Goal: Transaction & Acquisition: Purchase product/service

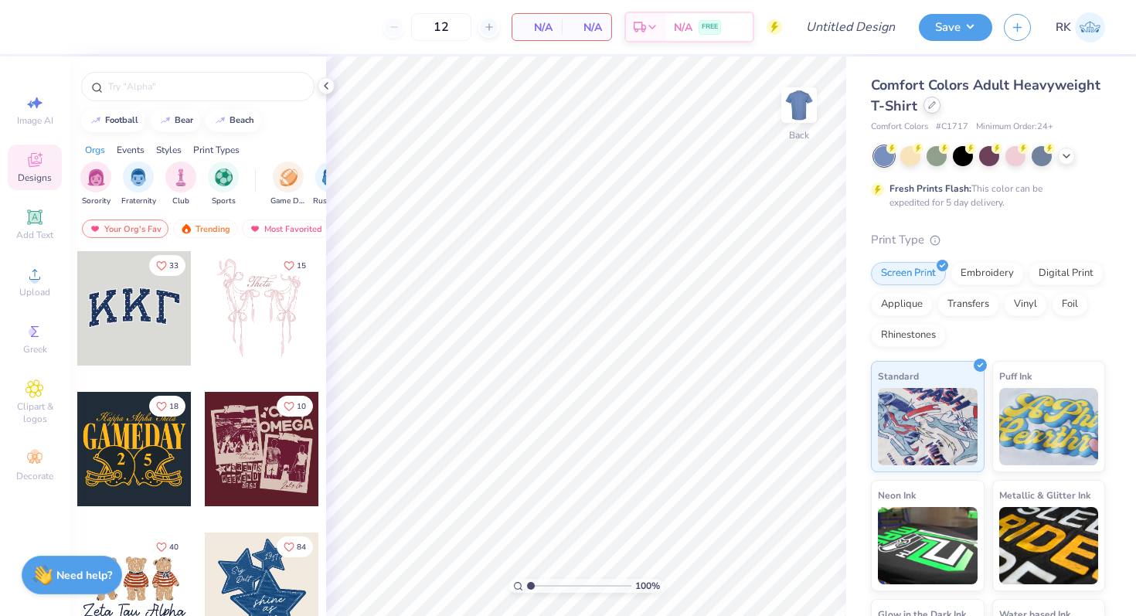
click at [932, 111] on div at bounding box center [932, 105] width 17 height 17
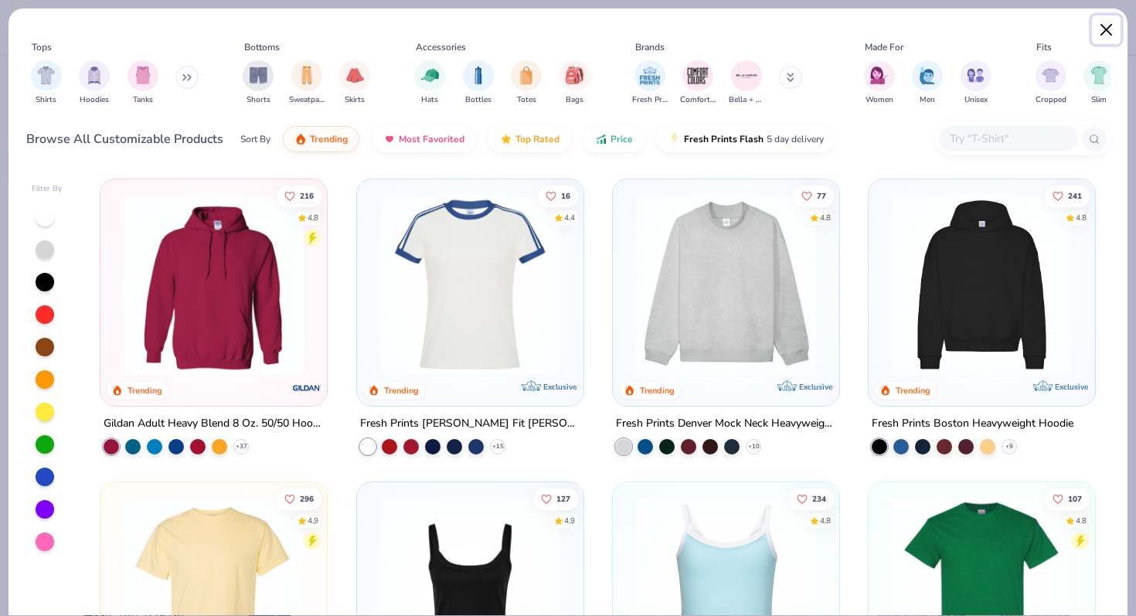
click at [1105, 36] on button "Close" at bounding box center [1106, 29] width 29 height 29
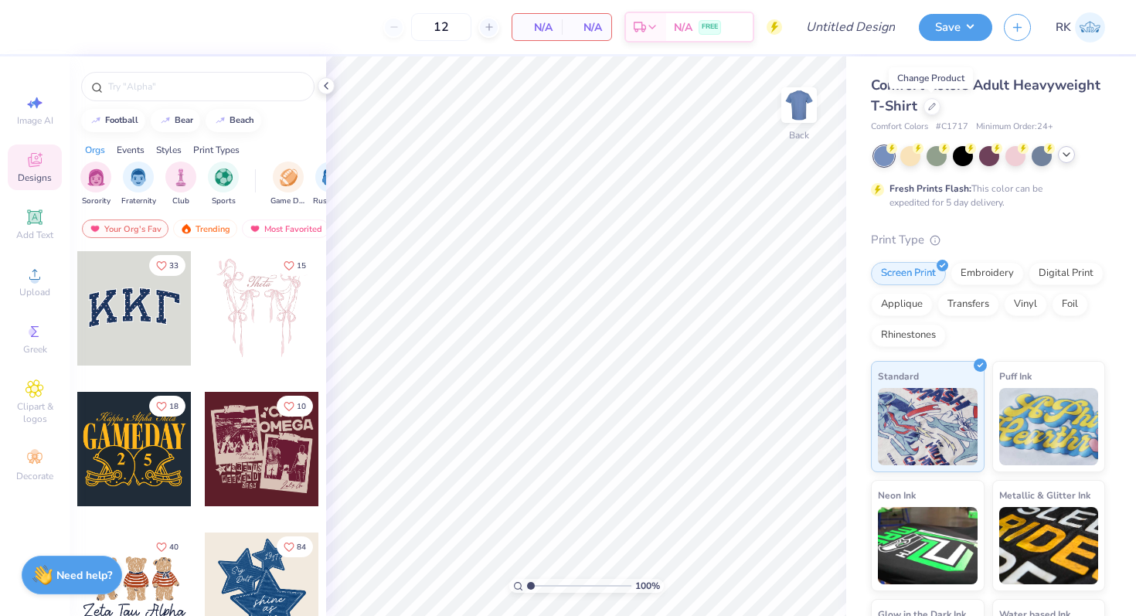
click at [1067, 162] on div at bounding box center [1066, 154] width 17 height 17
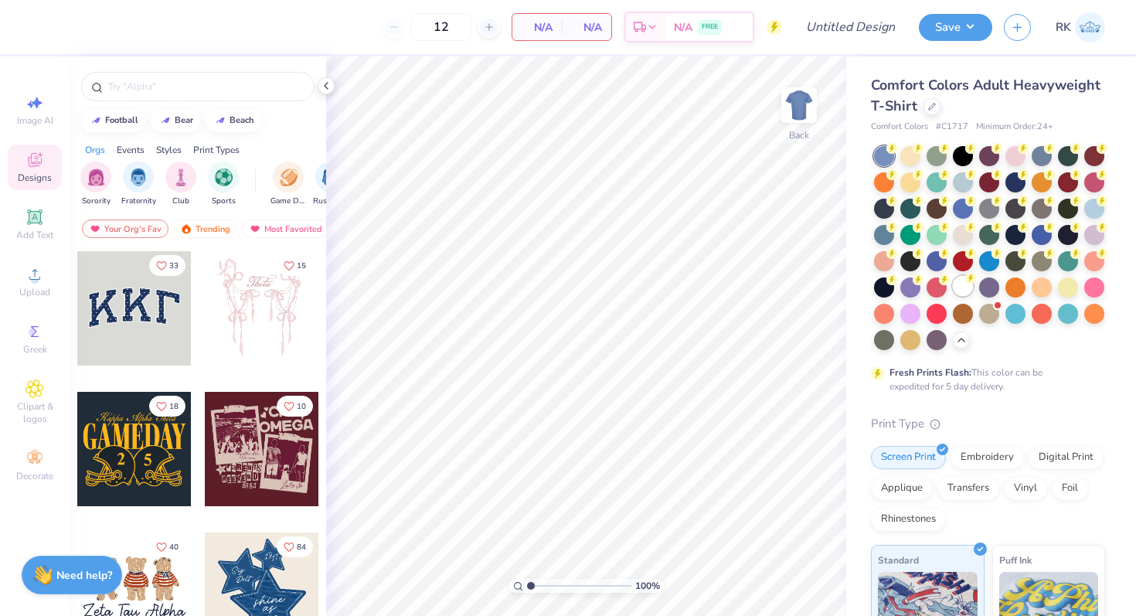
click at [960, 284] on div at bounding box center [963, 286] width 20 height 20
click at [39, 291] on span "Upload" at bounding box center [34, 292] width 31 height 12
click at [25, 414] on span "Clipart & logos" at bounding box center [35, 412] width 54 height 25
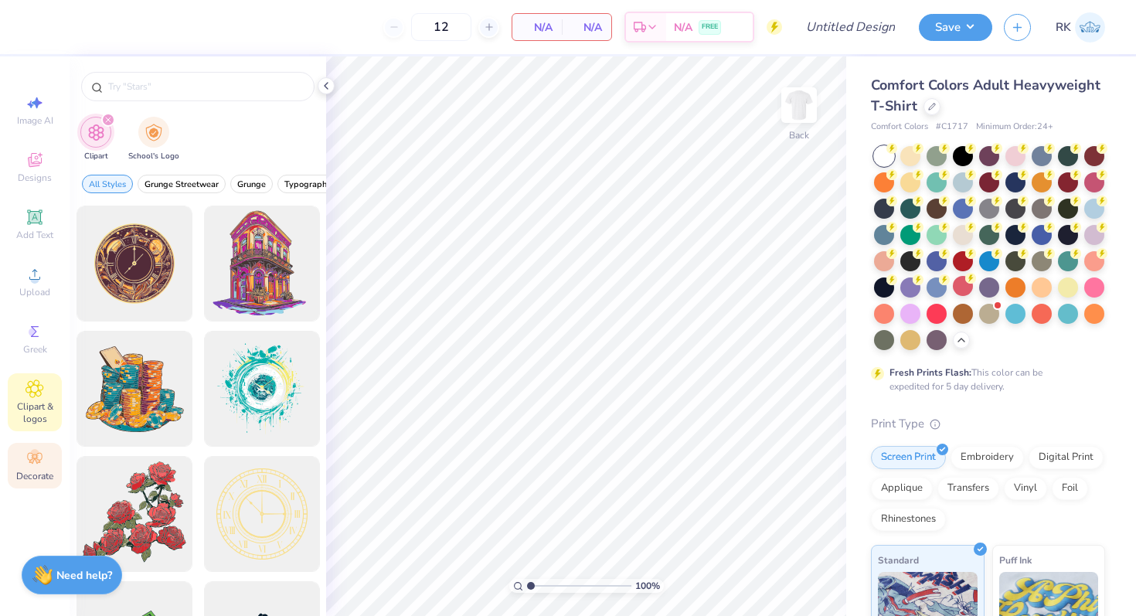
click at [41, 470] on span "Decorate" at bounding box center [34, 476] width 37 height 12
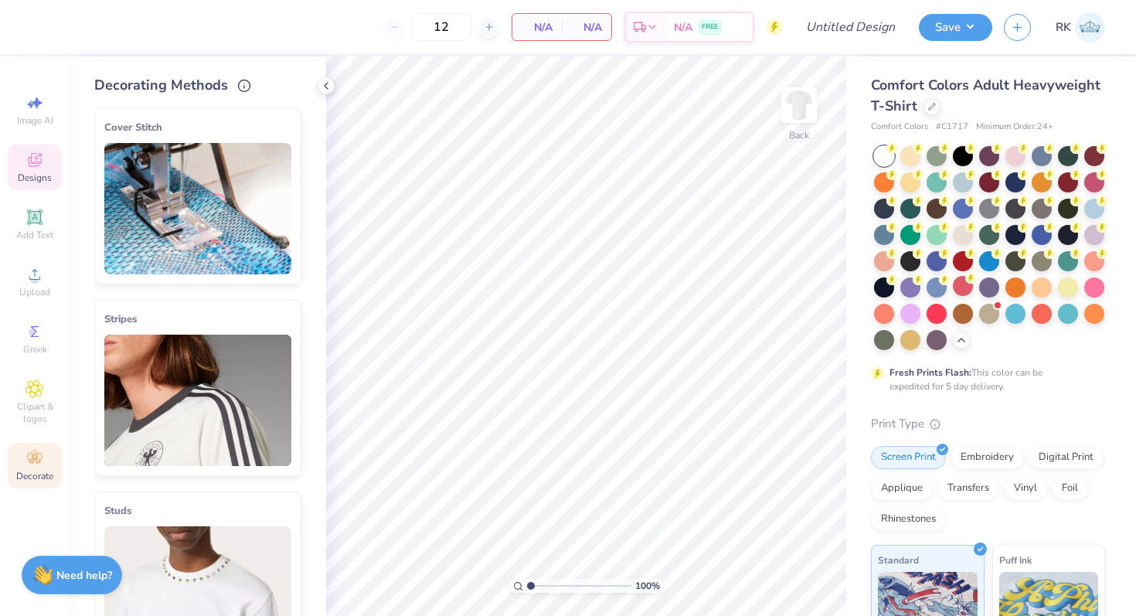
click at [38, 163] on icon at bounding box center [35, 160] width 14 height 14
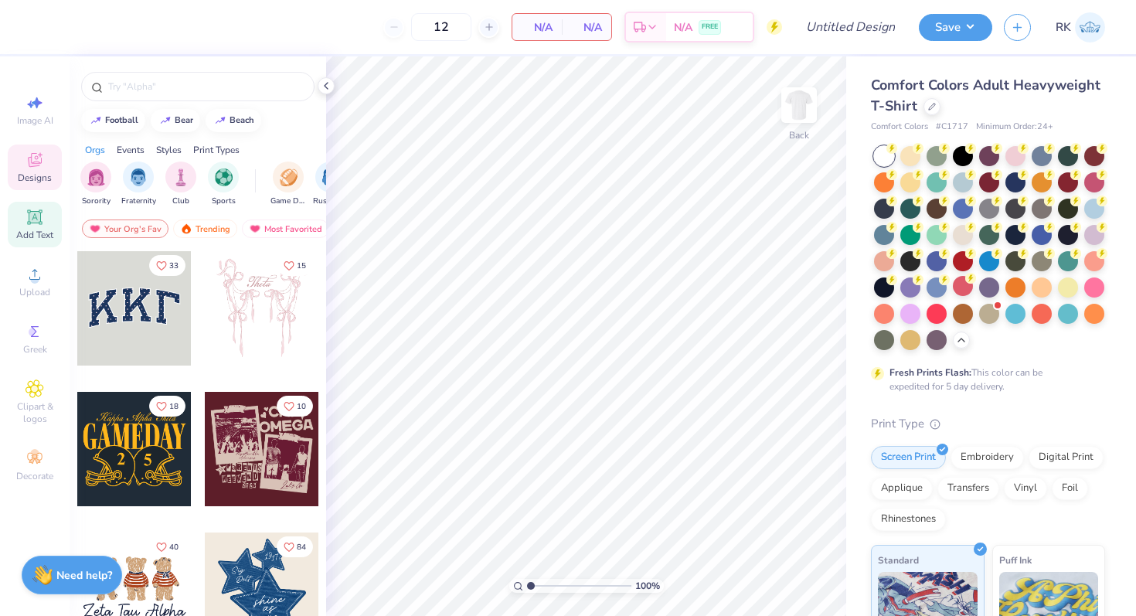
click at [32, 214] on icon at bounding box center [35, 217] width 12 height 12
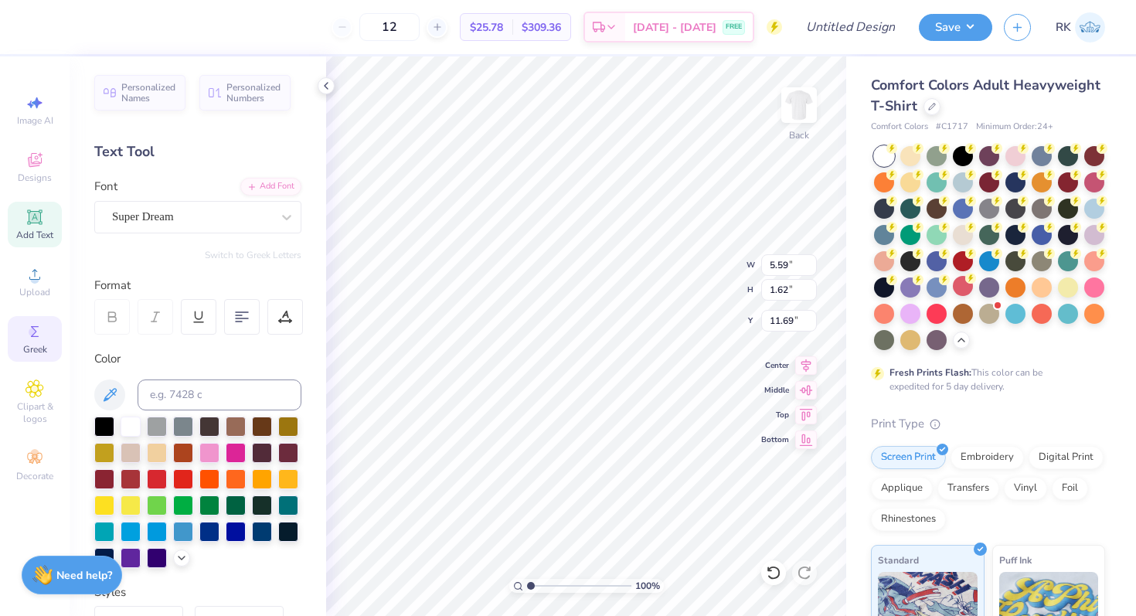
click at [24, 333] on div "Greek" at bounding box center [35, 339] width 54 height 46
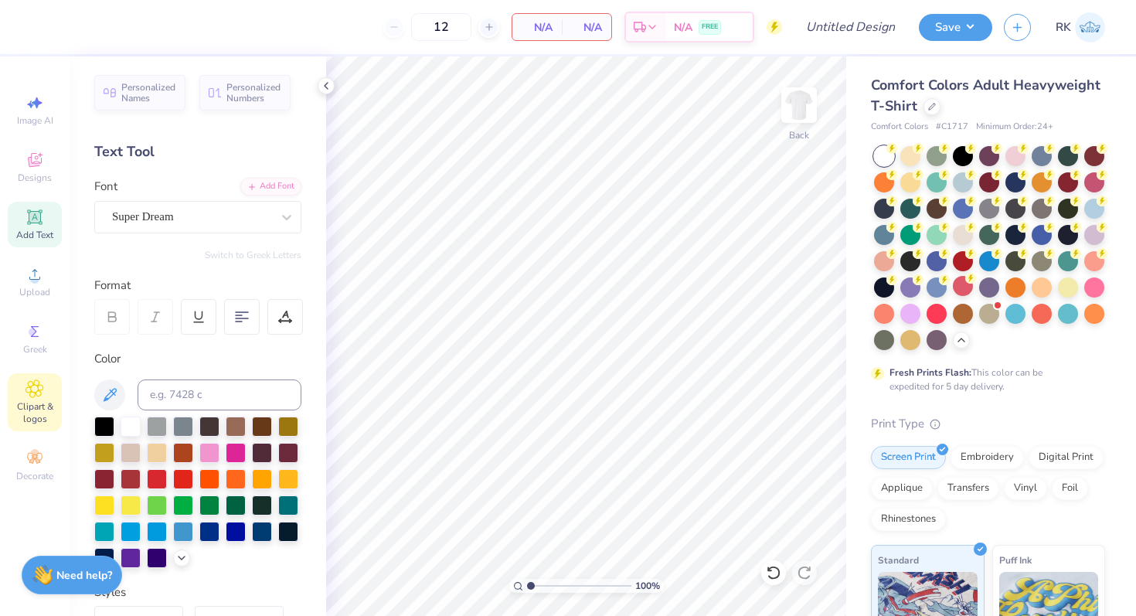
click at [28, 392] on icon at bounding box center [34, 388] width 17 height 17
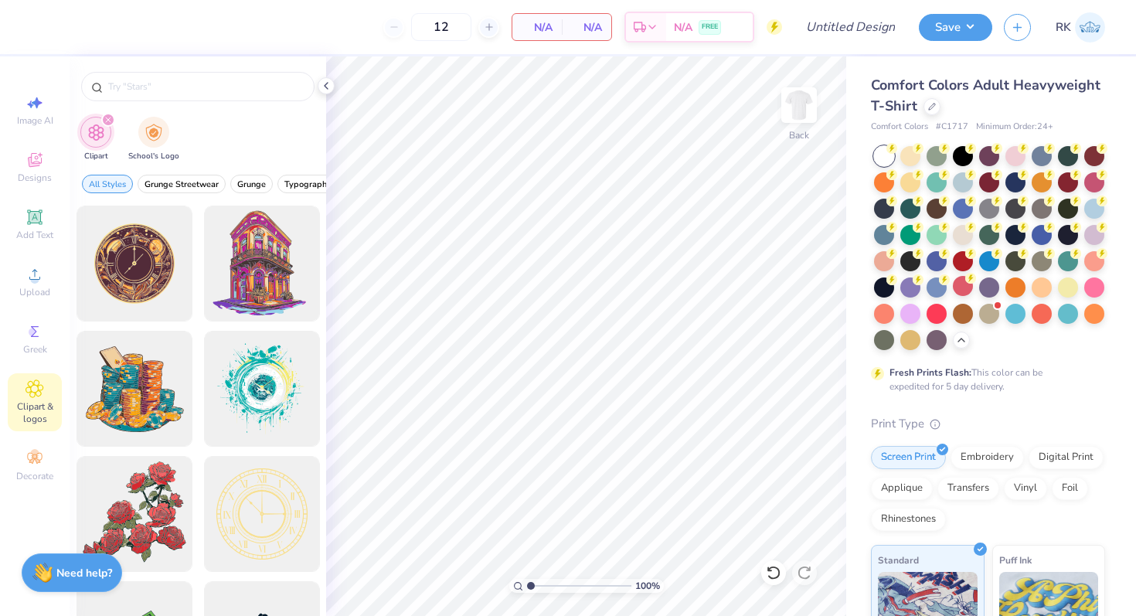
click at [65, 563] on div "Need help? Chat with us." at bounding box center [72, 573] width 101 height 39
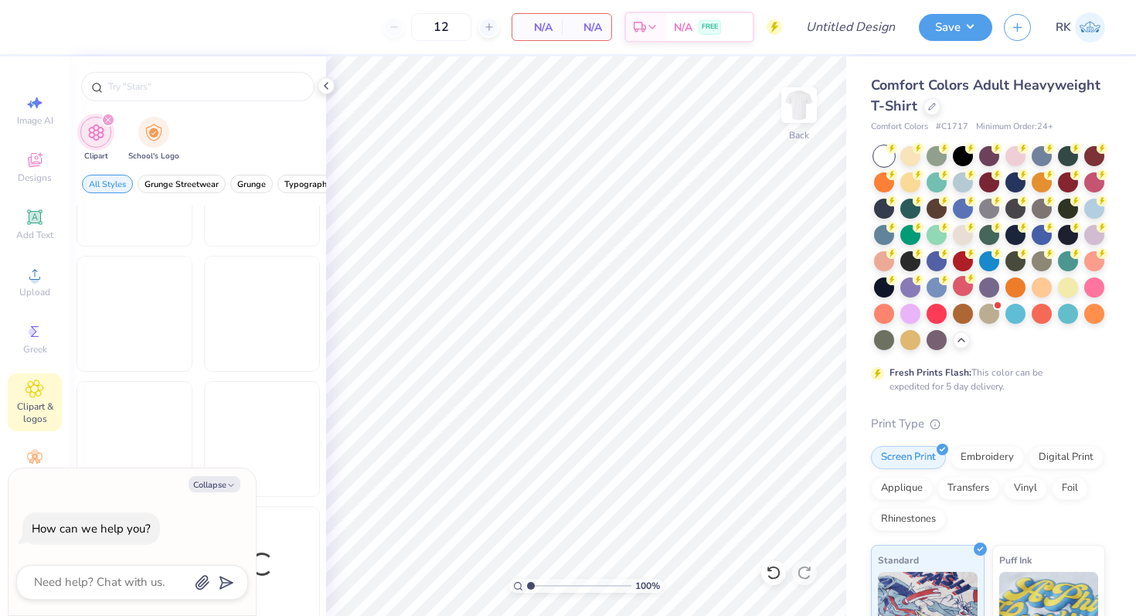
scroll to position [1593, 0]
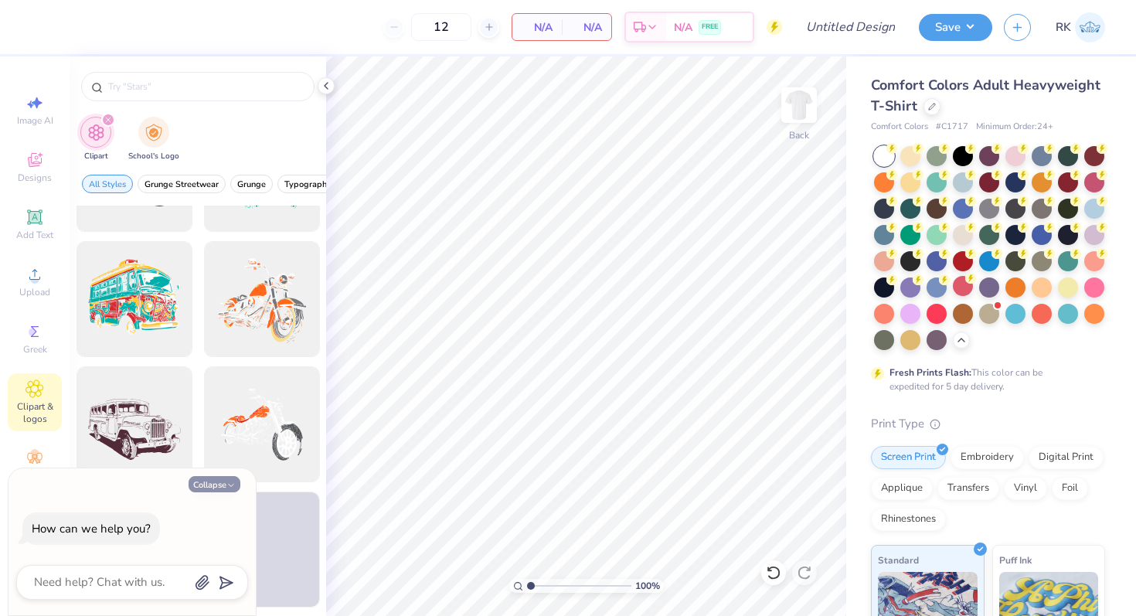
click at [221, 489] on button "Collapse" at bounding box center [215, 484] width 52 height 16
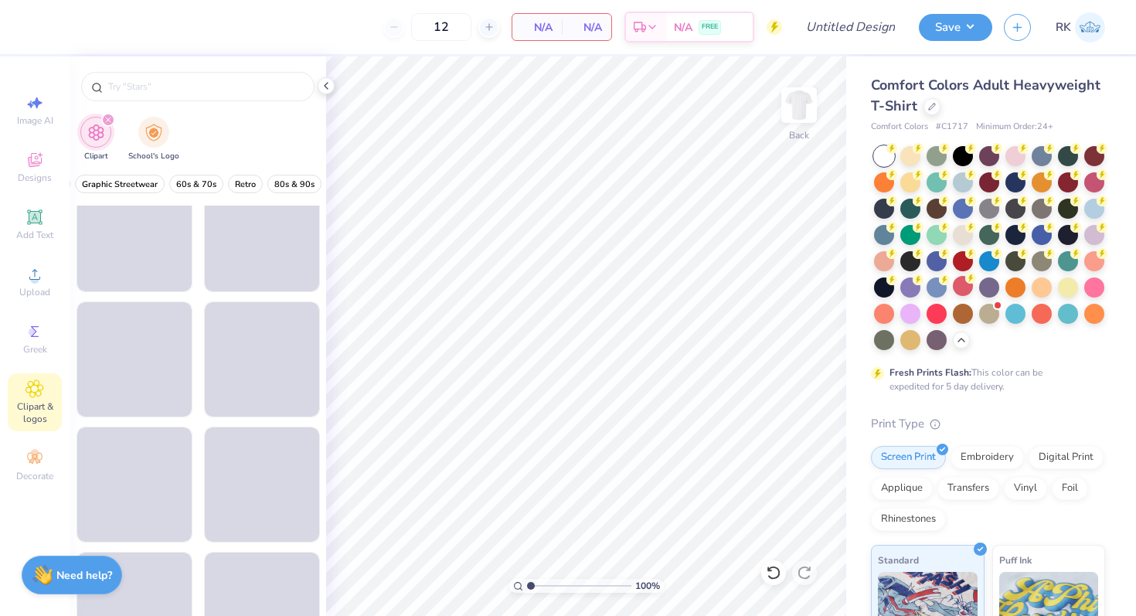
scroll to position [0, 639]
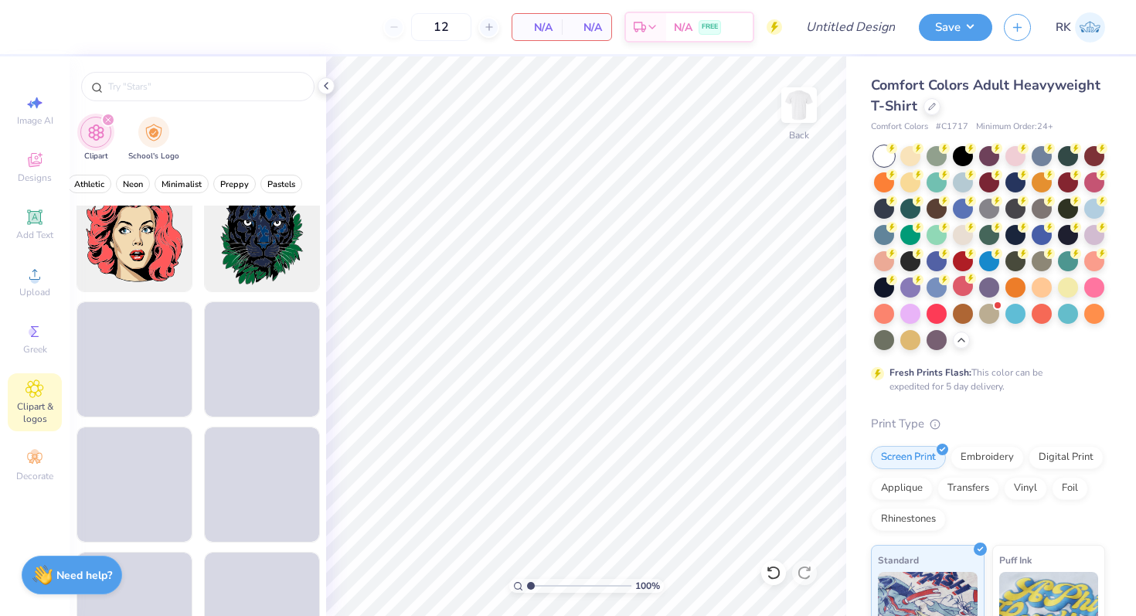
click at [107, 120] on icon "filter for Clipart" at bounding box center [108, 120] width 5 height 5
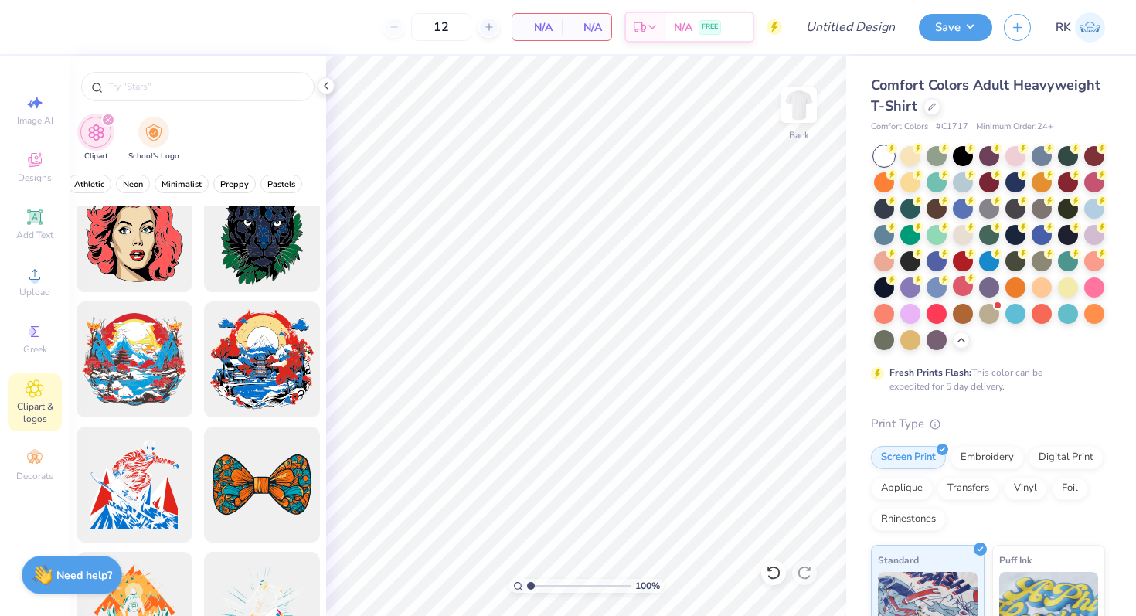
click at [109, 118] on icon "filter for Clipart" at bounding box center [108, 120] width 5 height 5
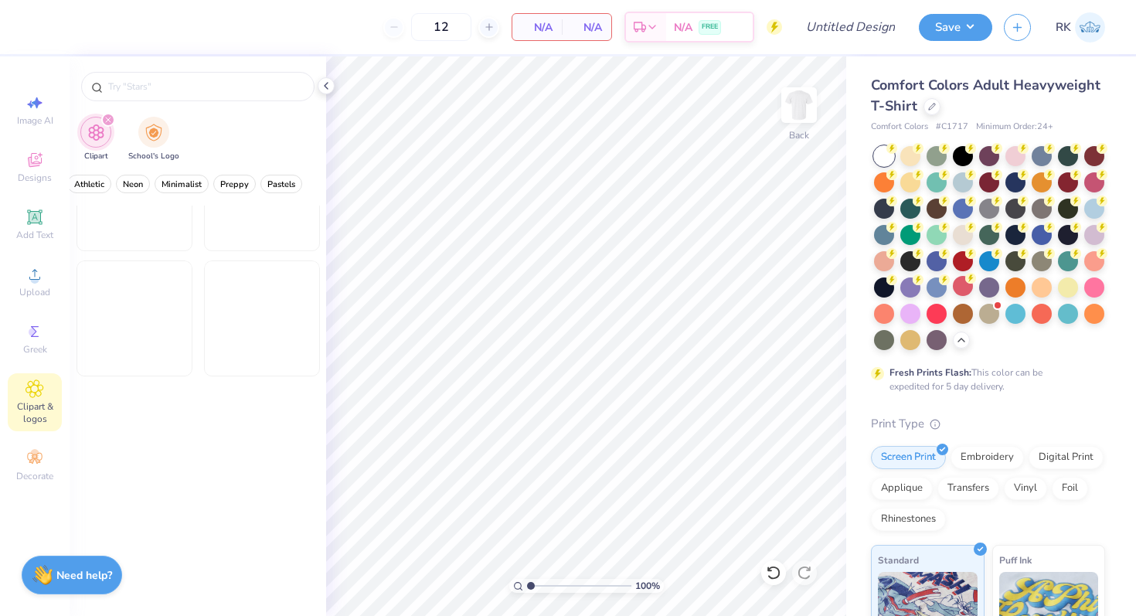
scroll to position [9107, 0]
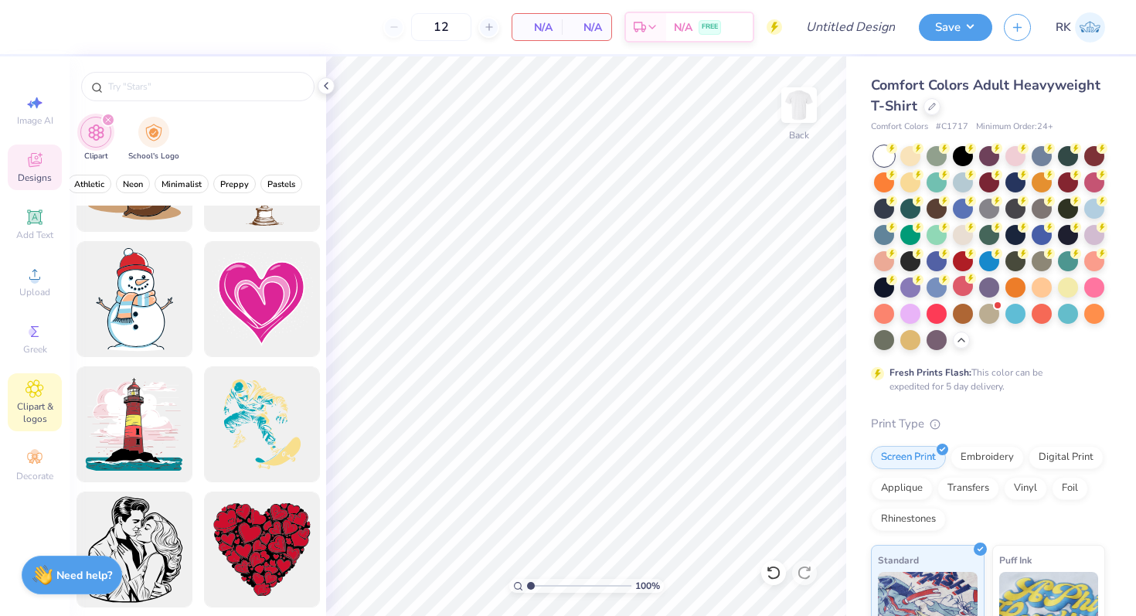
click at [32, 151] on icon at bounding box center [35, 160] width 19 height 19
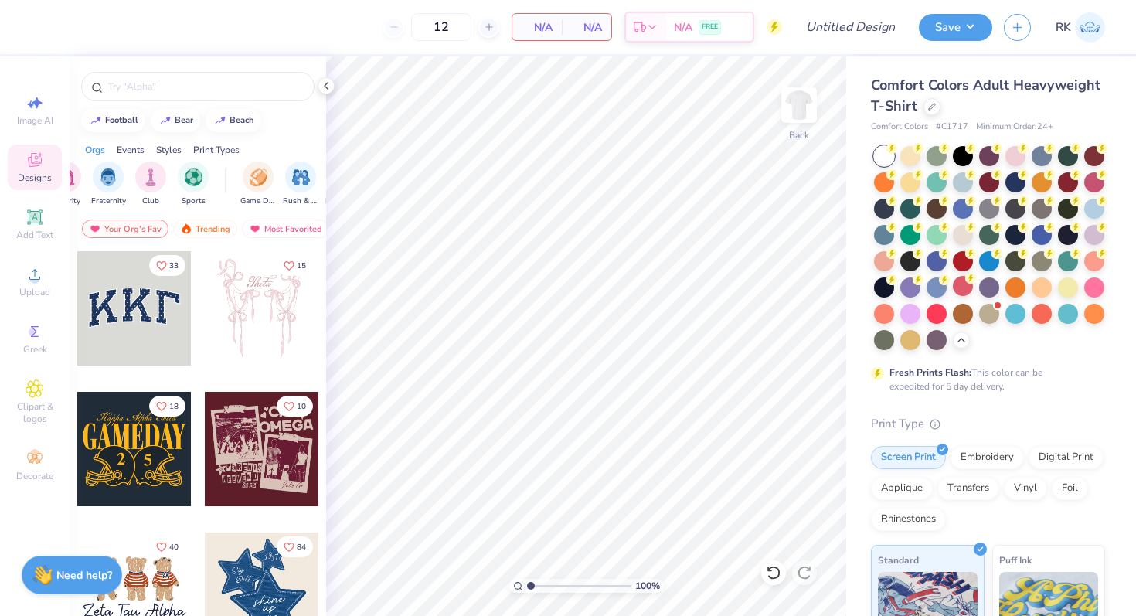
scroll to position [0, 29]
click at [53, 573] on div "Need help? Chat with us." at bounding box center [72, 573] width 101 height 39
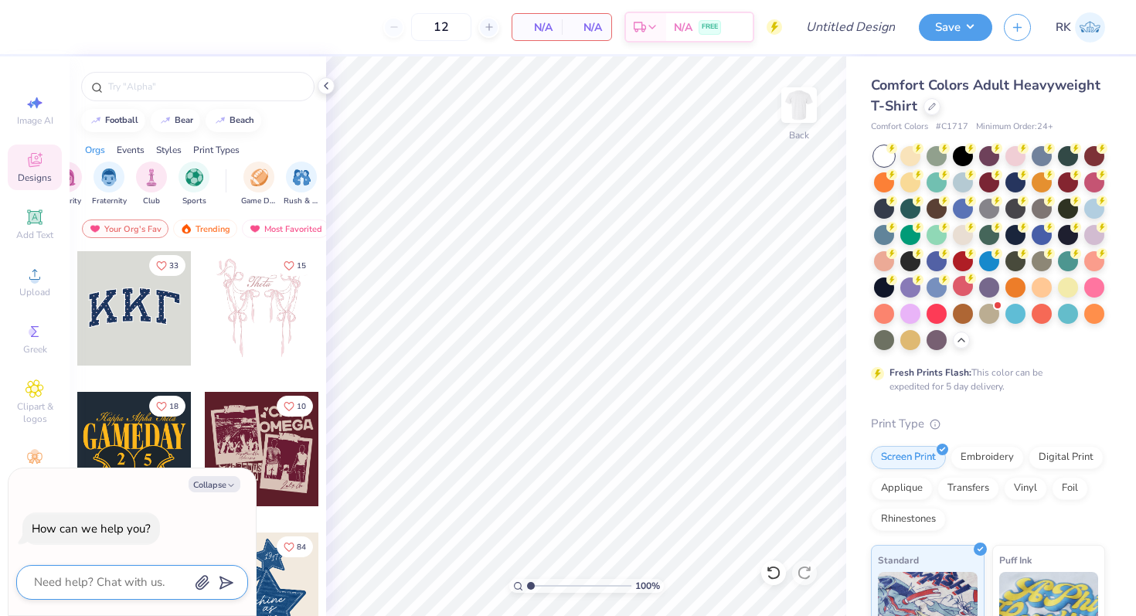
click at [94, 591] on textarea at bounding box center [110, 582] width 157 height 21
type textarea "x"
type textarea "d"
type textarea "x"
type textarea "de"
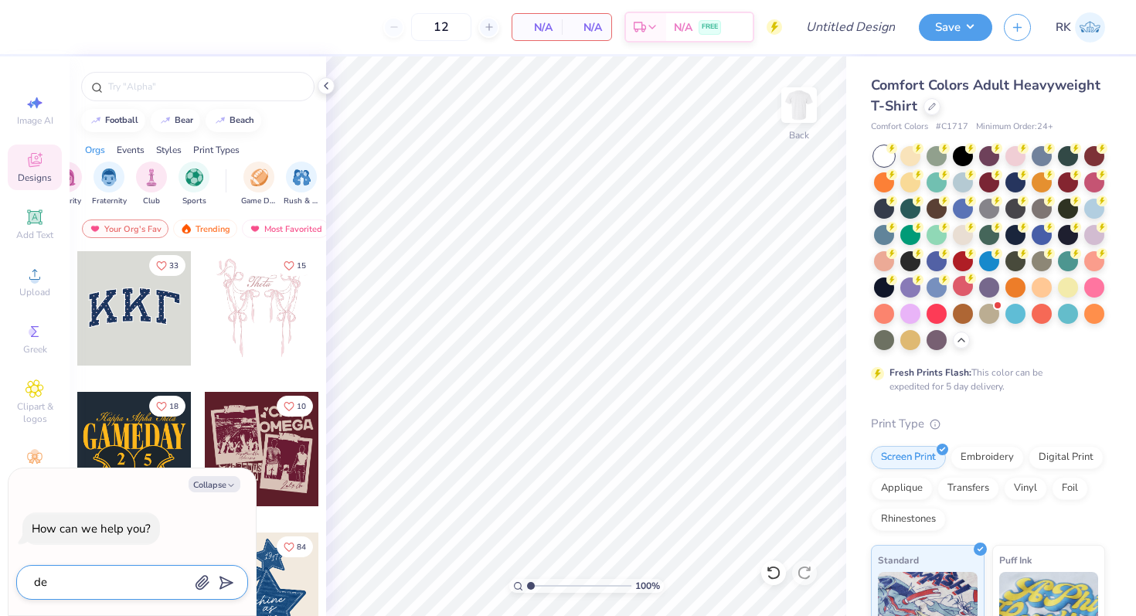
type textarea "x"
type textarea "des"
type textarea "x"
type textarea "desig"
type textarea "x"
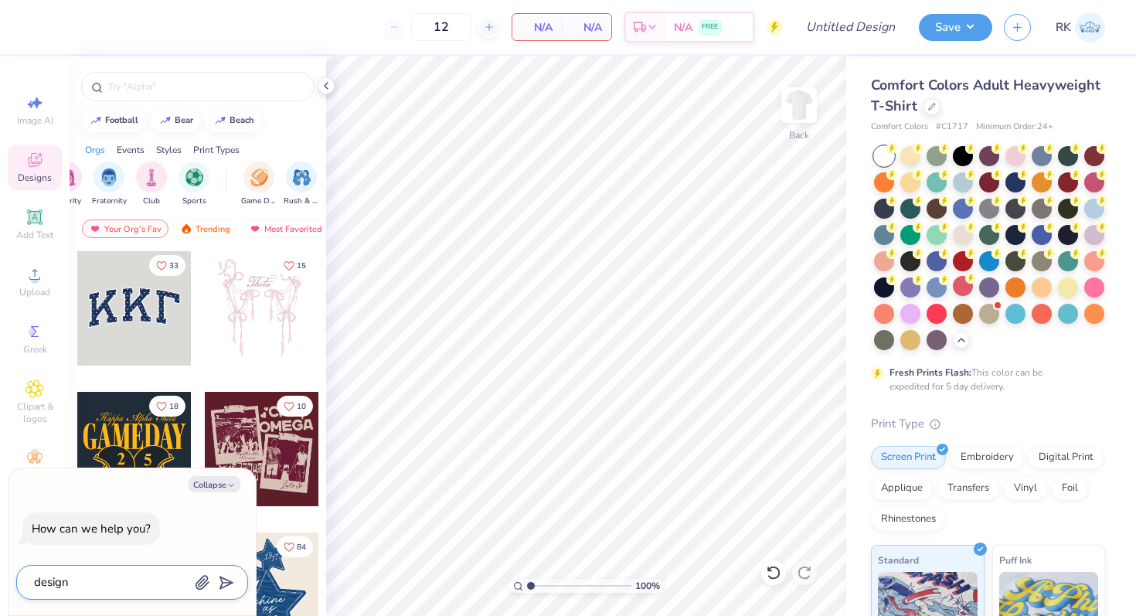
type textarea "design"
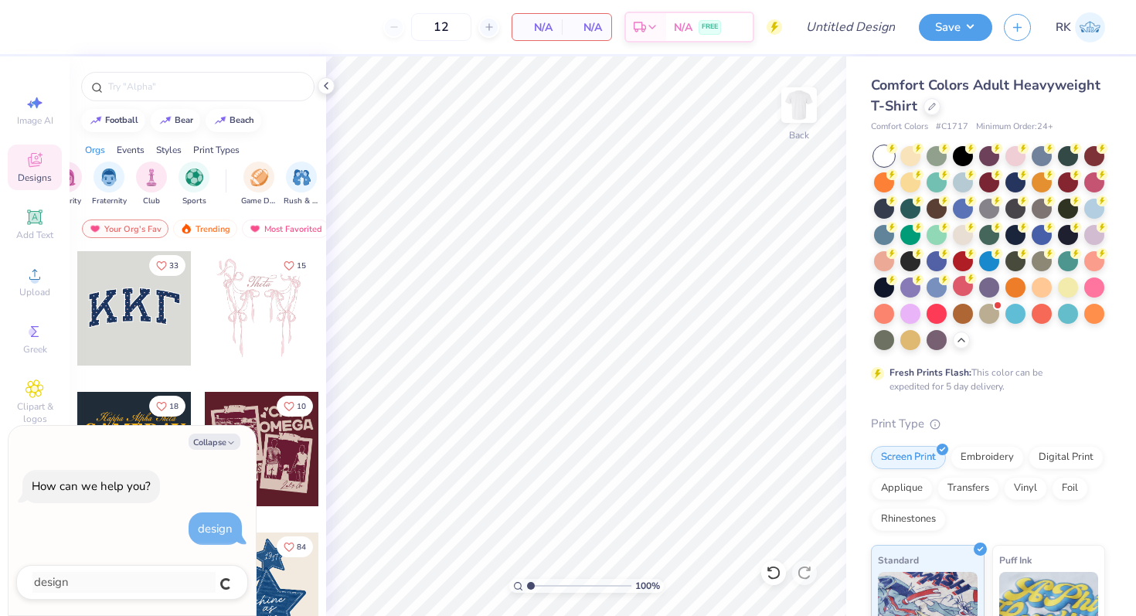
type textarea "x"
click at [199, 581] on icon "button" at bounding box center [202, 583] width 12 height 13
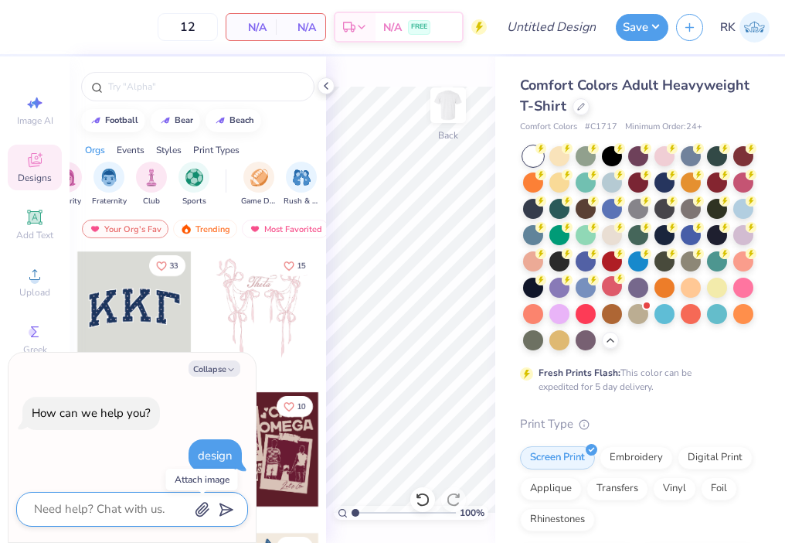
click at [201, 502] on icon "button" at bounding box center [202, 509] width 15 height 15
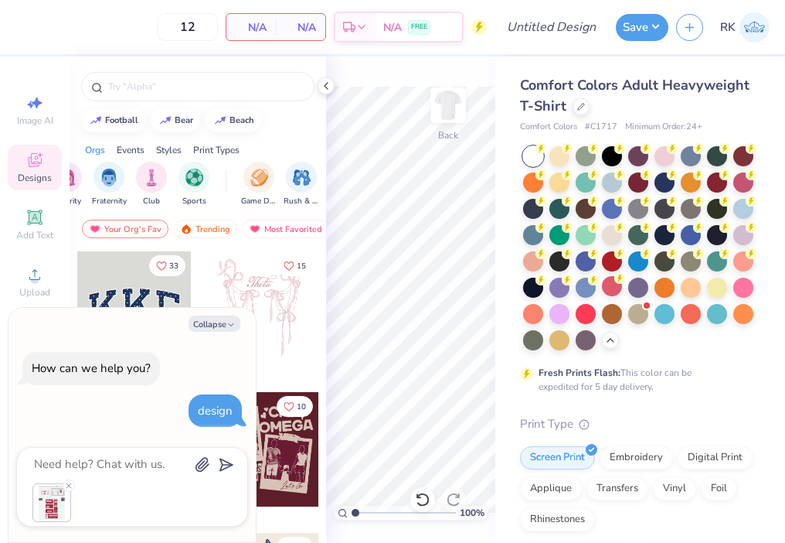
click at [227, 464] on body "12 N/A Per Item N/A Total Est. Delivery N/A FREE Design Title Save RK Image AI …" at bounding box center [392, 271] width 785 height 543
click at [227, 464] on line "submit" at bounding box center [228, 465] width 10 height 10
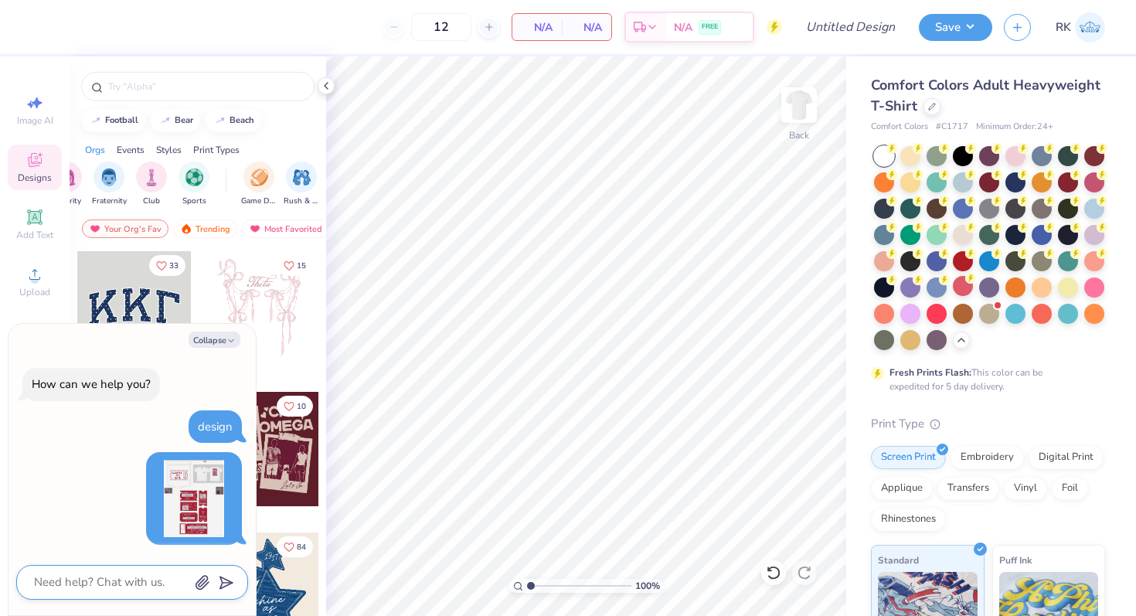
click at [194, 469] on img at bounding box center [193, 498] width 77 height 77
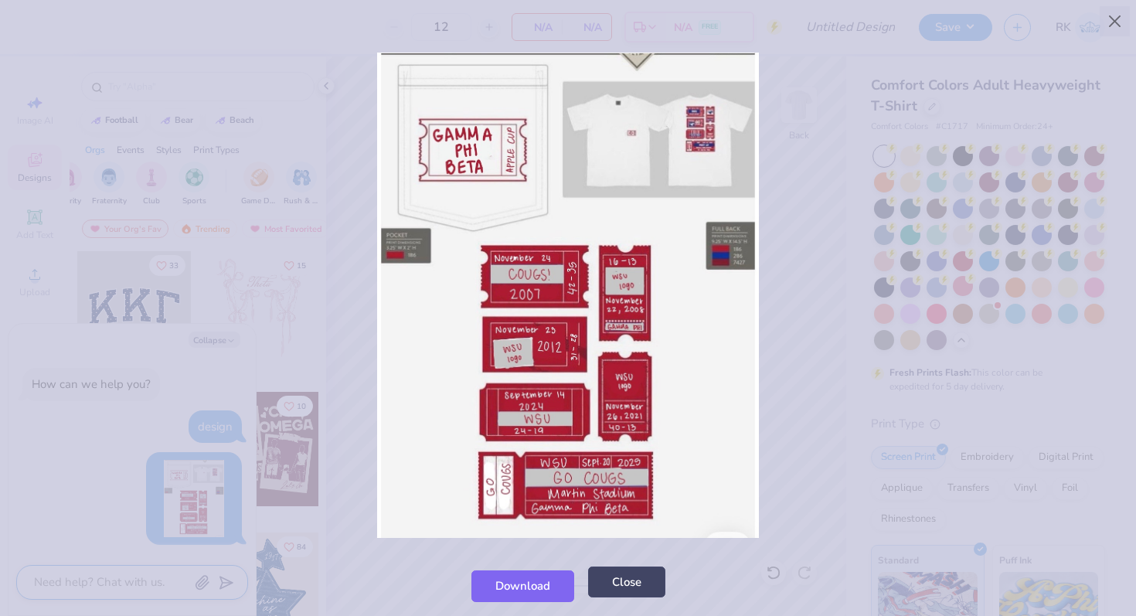
click at [612, 588] on button "Close" at bounding box center [626, 583] width 77 height 32
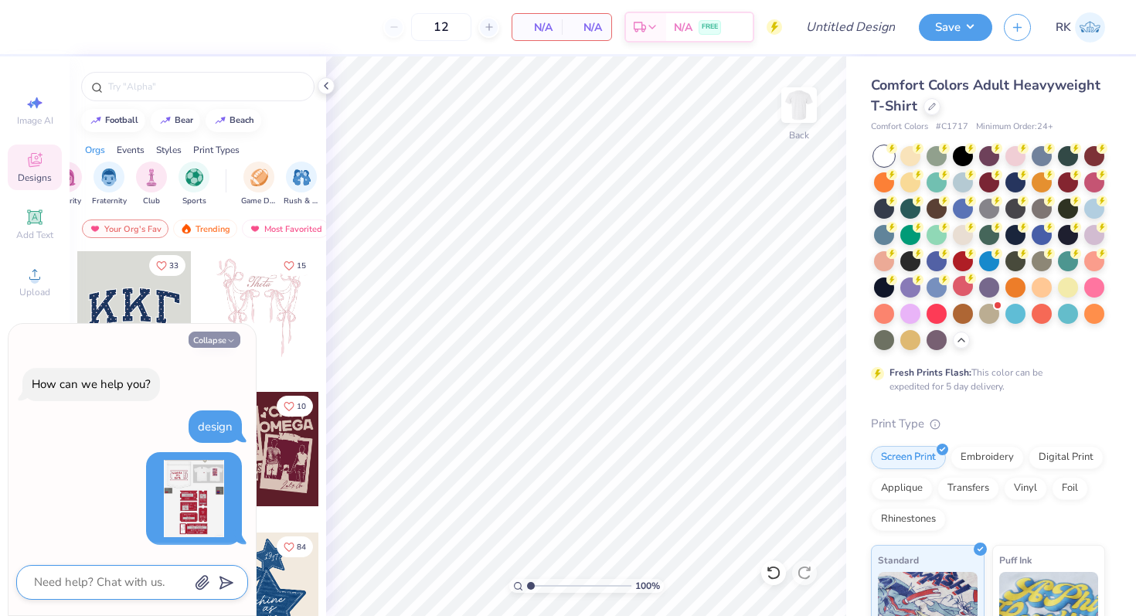
click at [212, 339] on button "Collapse" at bounding box center [215, 340] width 52 height 16
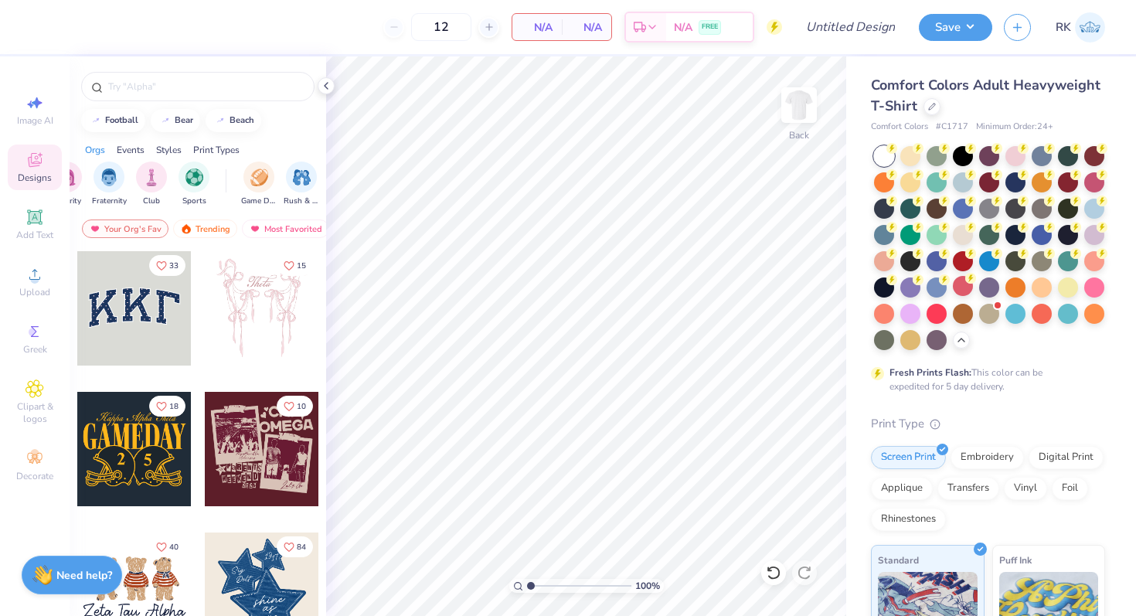
click at [22, 165] on div "Designs" at bounding box center [35, 168] width 54 height 46
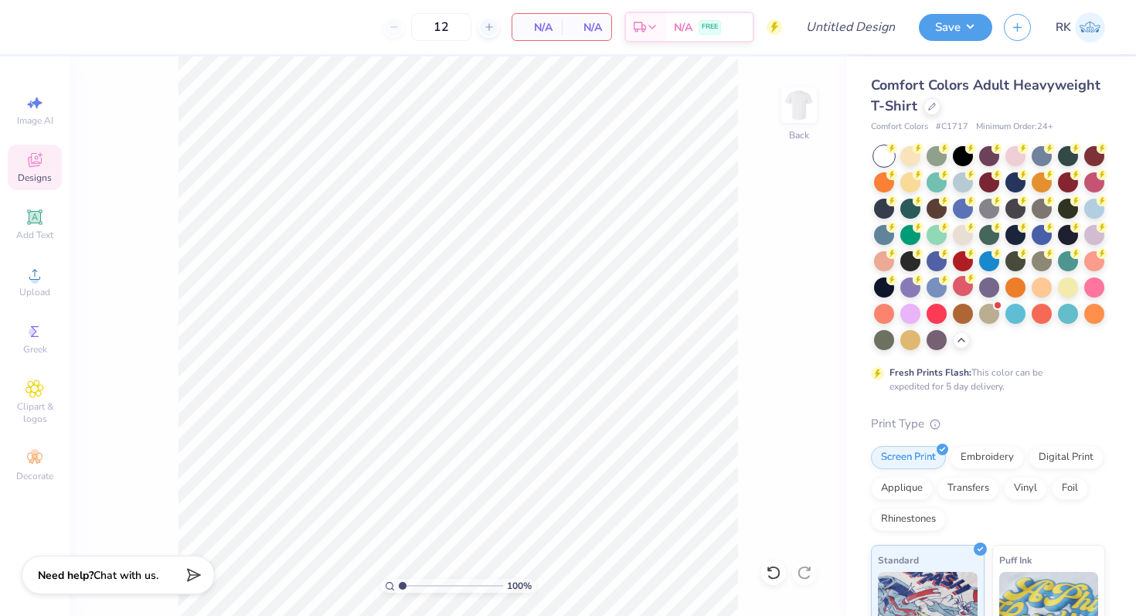
click at [29, 165] on icon at bounding box center [35, 160] width 14 height 14
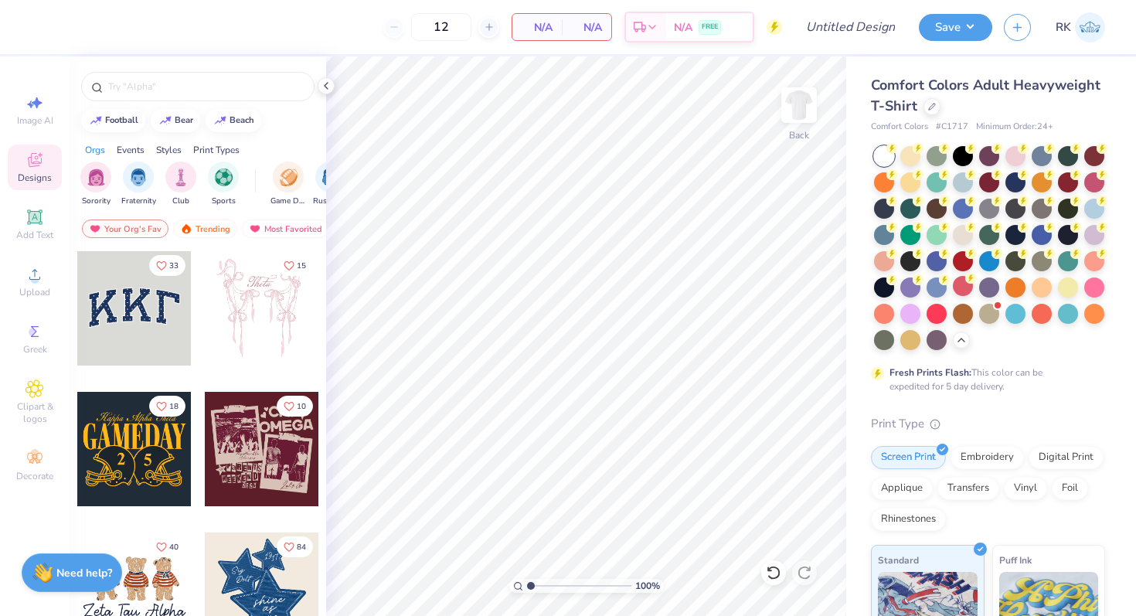
click at [57, 566] on strong "Need help?" at bounding box center [84, 573] width 56 height 15
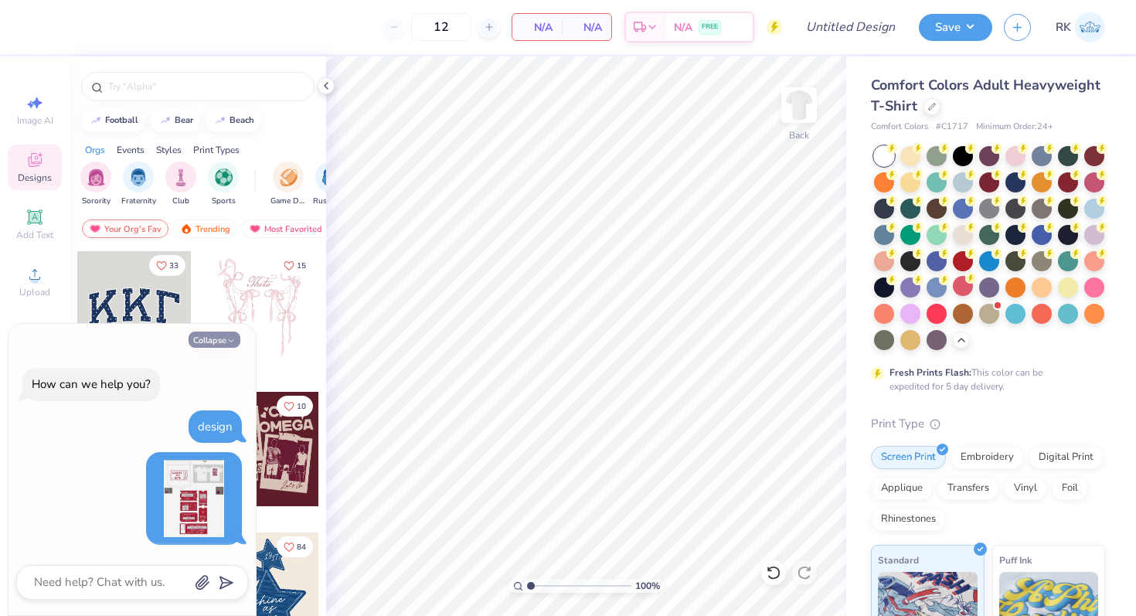
click at [220, 338] on button "Collapse" at bounding box center [215, 340] width 52 height 16
type textarea "x"
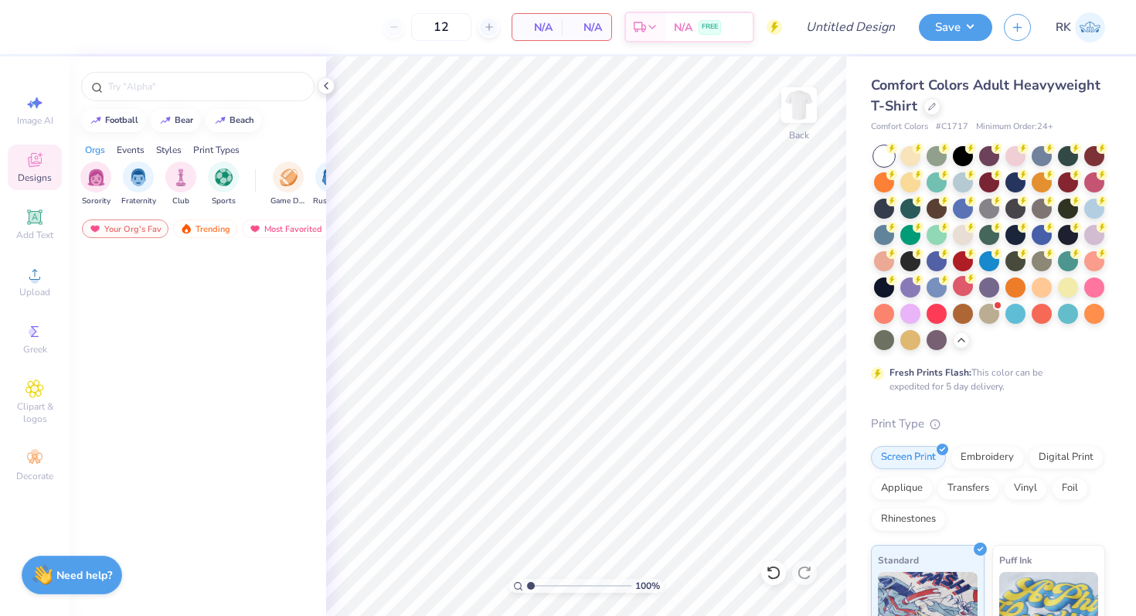
scroll to position [1828, 0]
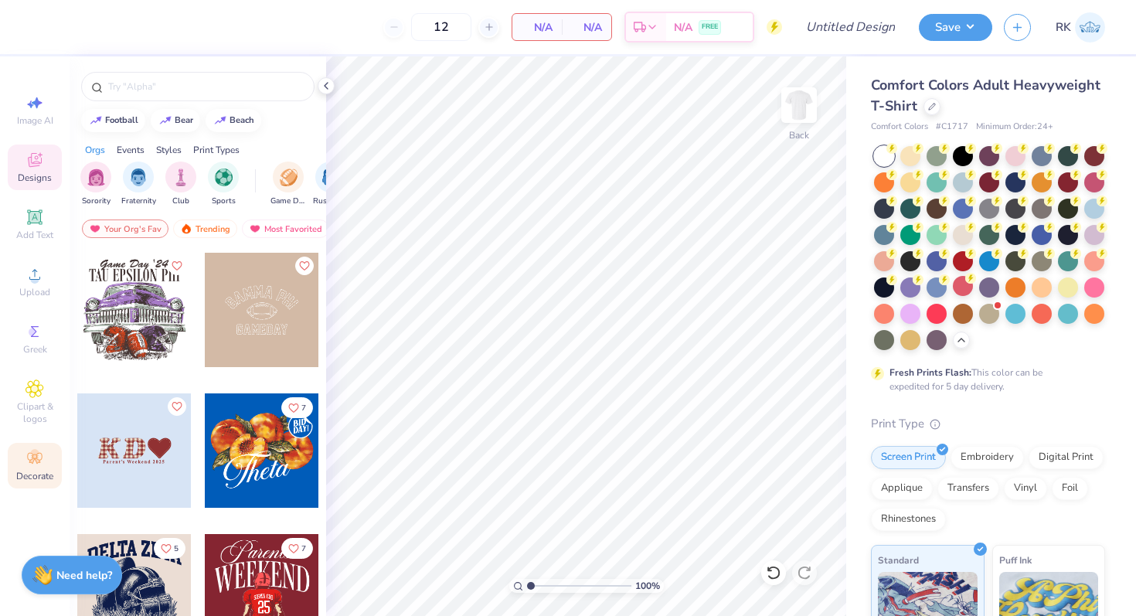
click at [29, 458] on icon at bounding box center [35, 458] width 19 height 19
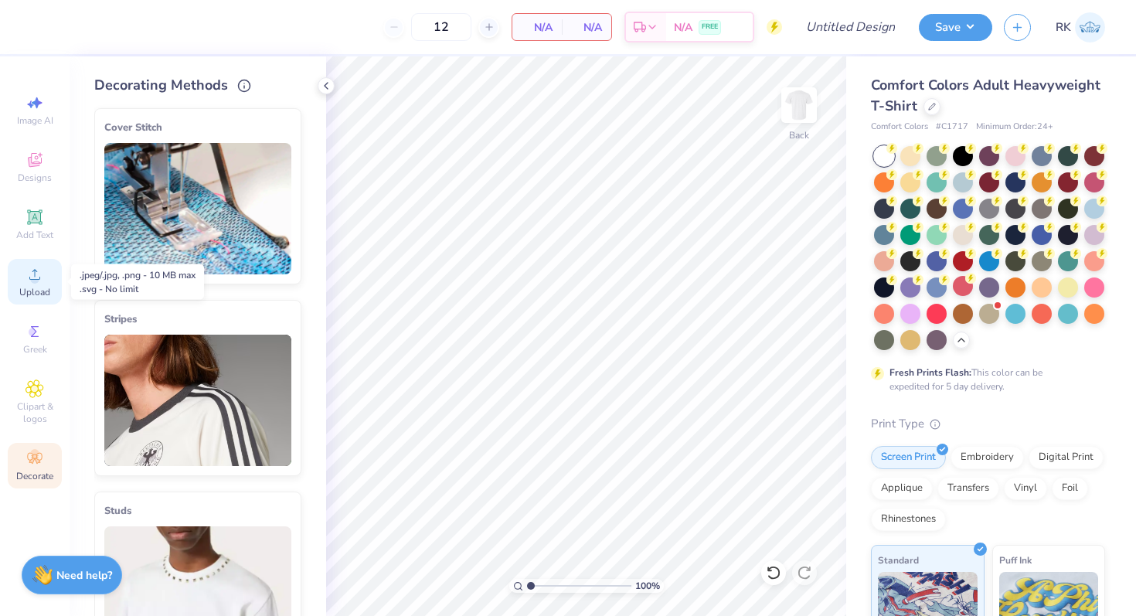
click at [30, 295] on span "Upload" at bounding box center [34, 292] width 31 height 12
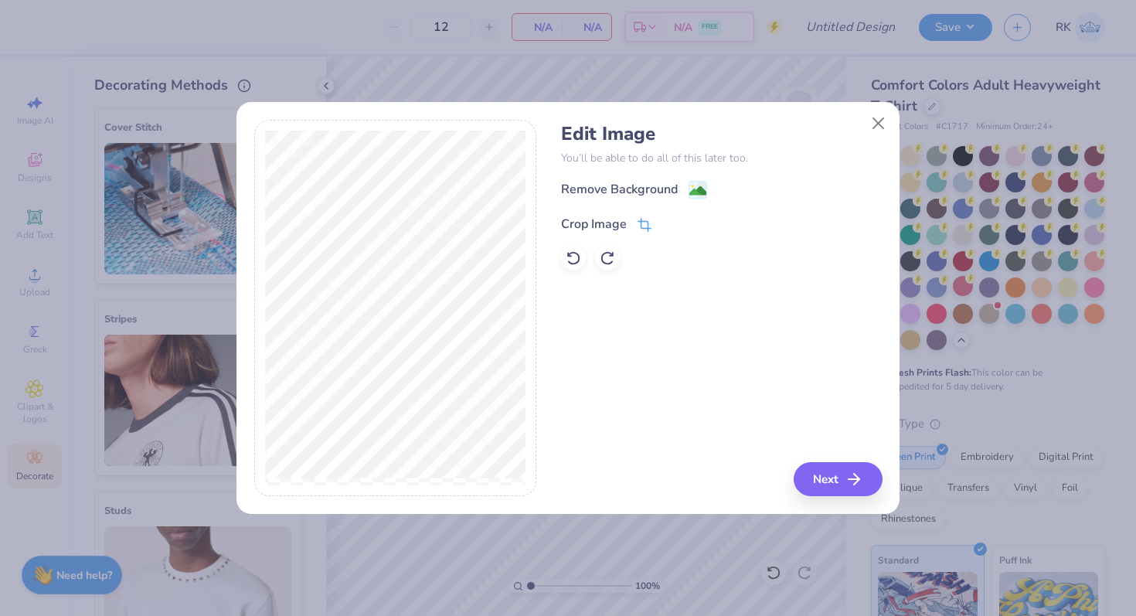
click at [646, 220] on icon at bounding box center [645, 225] width 14 height 14
click at [818, 479] on div "Edit Image You’ll be able to do all of this later too. Remove Background Crop I…" at bounding box center [721, 308] width 321 height 377
click at [671, 221] on icon at bounding box center [670, 222] width 9 height 9
click at [693, 183] on rect at bounding box center [699, 191] width 18 height 18
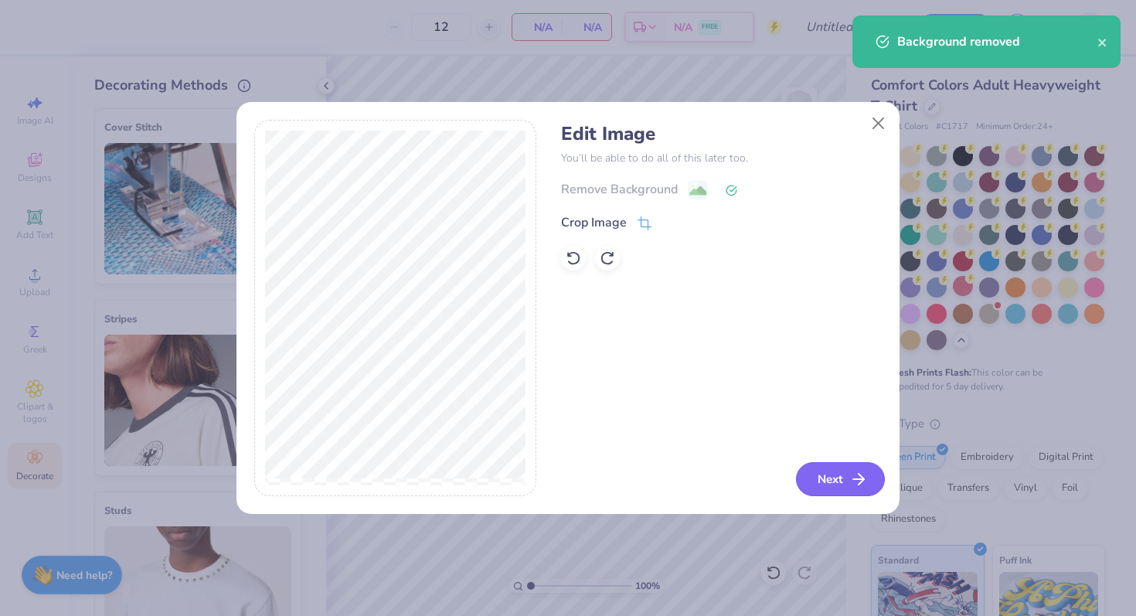
click at [827, 484] on button "Next" at bounding box center [840, 479] width 89 height 34
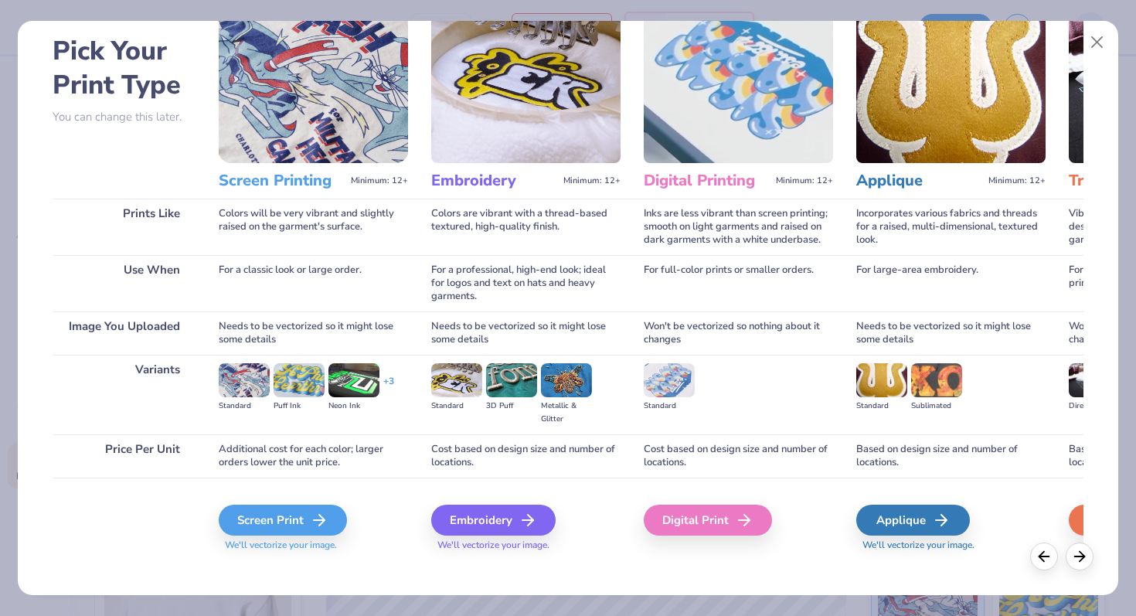
scroll to position [72, 0]
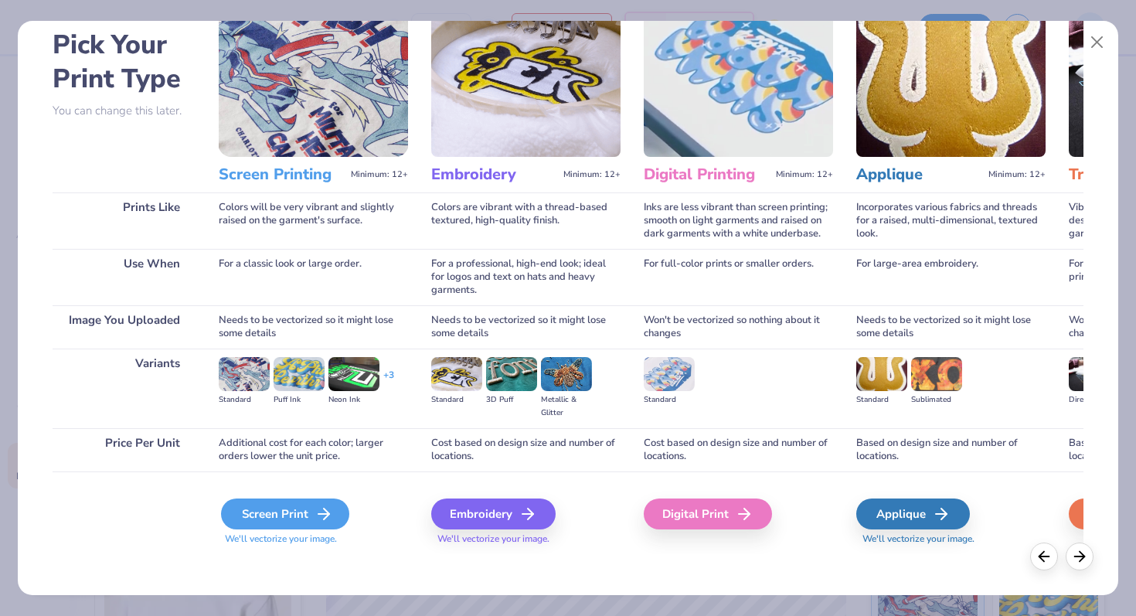
click at [305, 518] on div "Screen Print" at bounding box center [285, 514] width 128 height 31
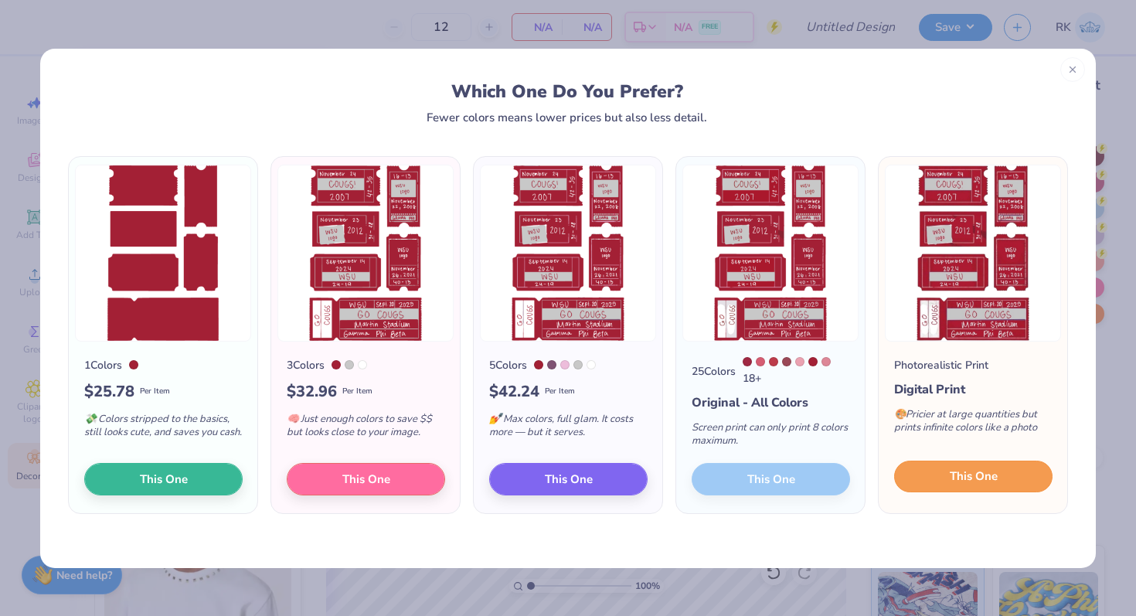
click at [956, 486] on span "This One" at bounding box center [974, 477] width 48 height 18
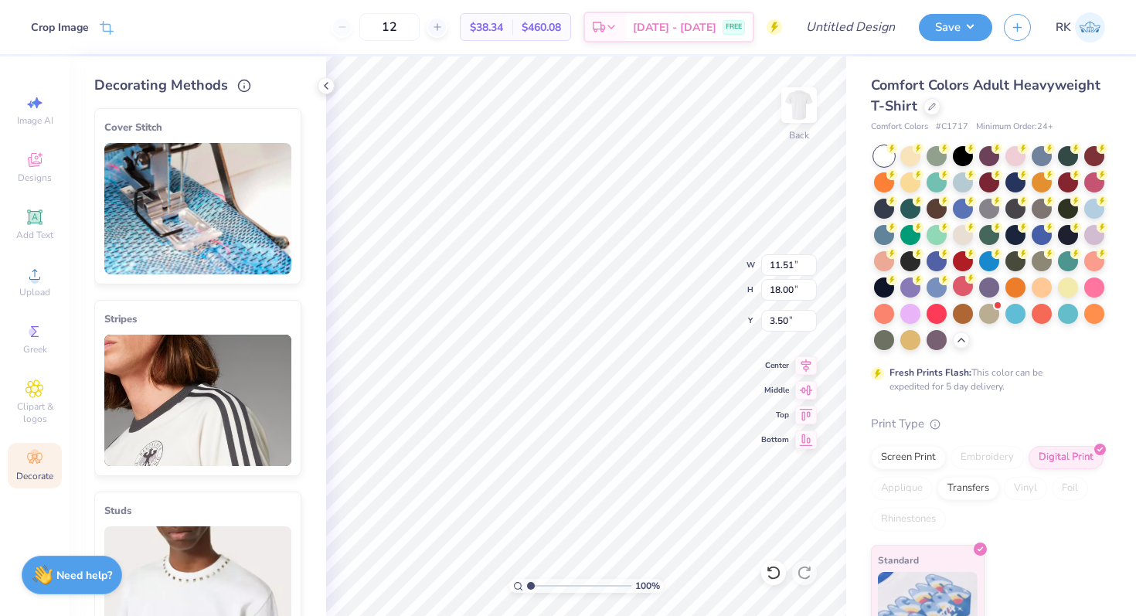
type input "2.42"
click at [29, 153] on icon at bounding box center [35, 160] width 19 height 19
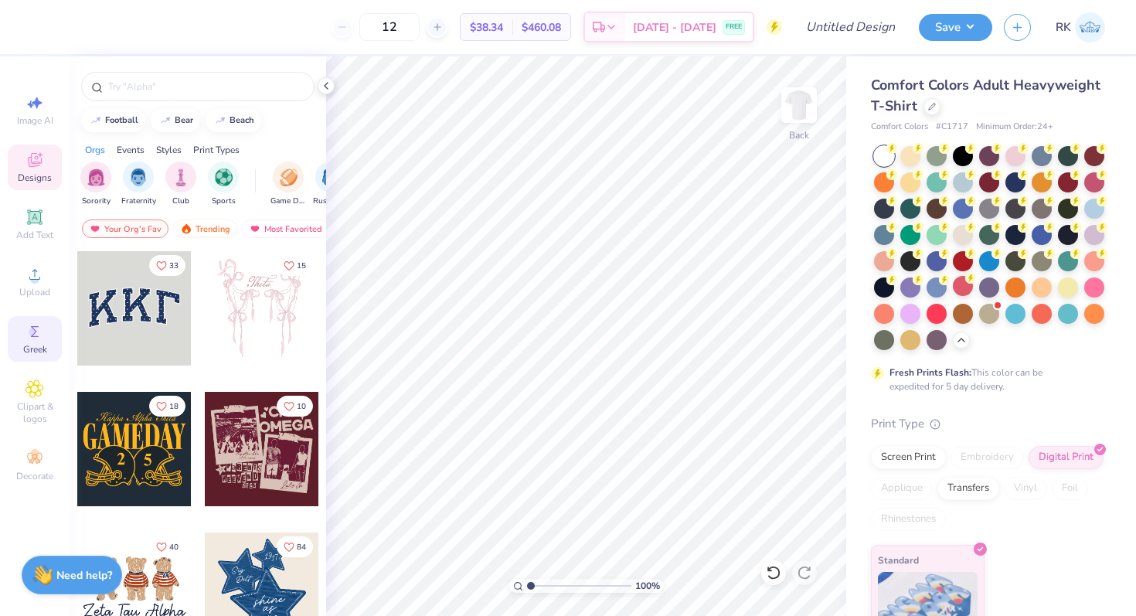
click at [36, 335] on icon at bounding box center [35, 331] width 19 height 19
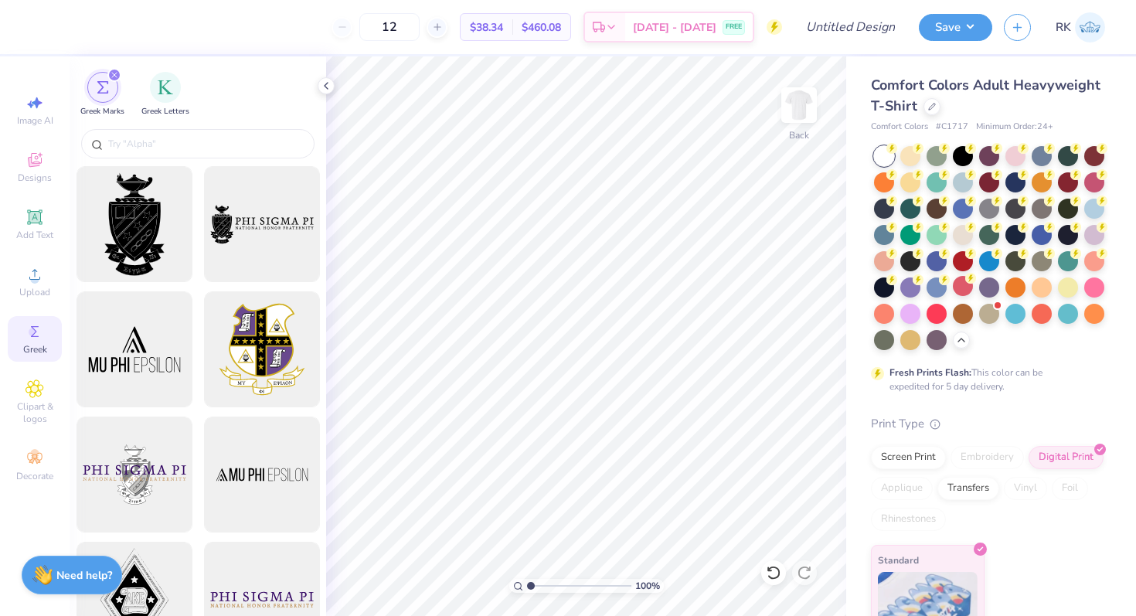
click at [114, 77] on icon "filter for Greek Marks" at bounding box center [114, 75] width 6 height 6
click at [22, 411] on span "Clipart & logos" at bounding box center [35, 412] width 54 height 25
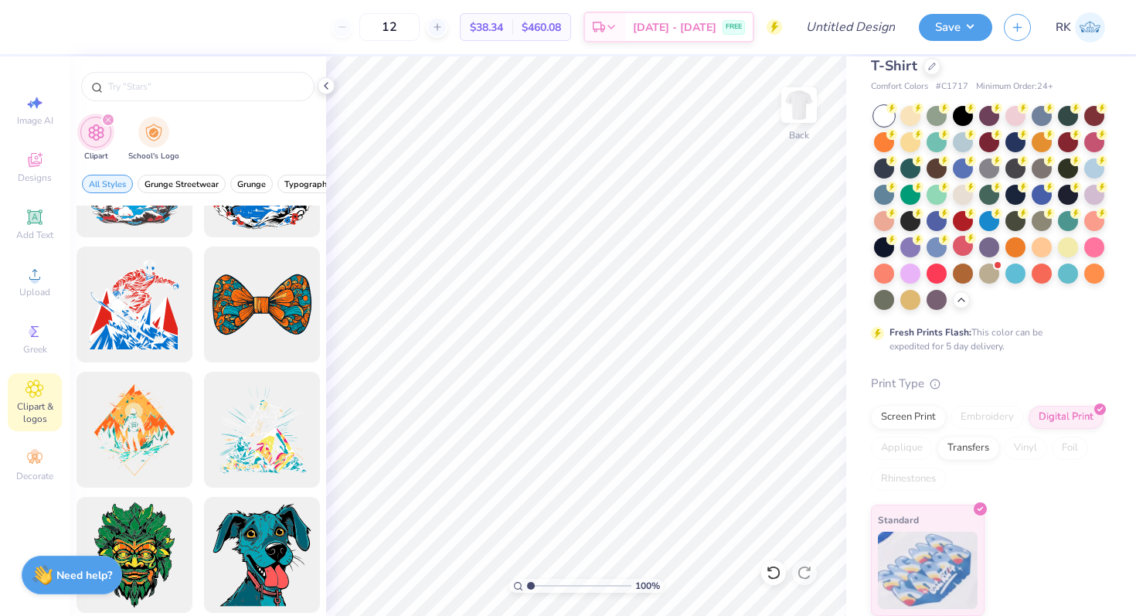
scroll to position [0, 0]
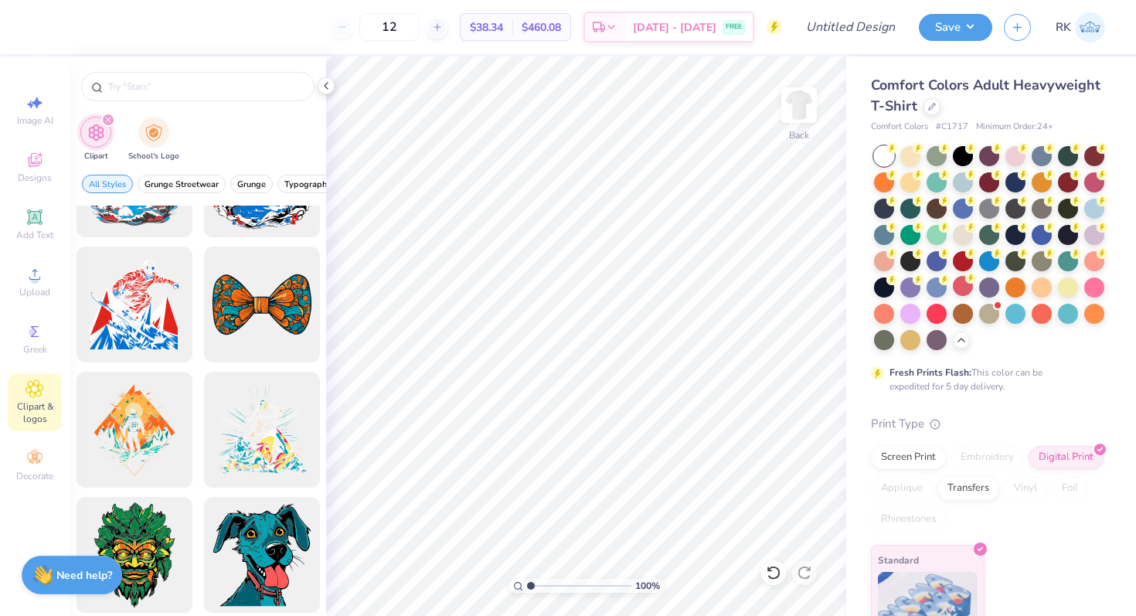
click at [936, 112] on div "Comfort Colors Adult Heavyweight T-Shirt" at bounding box center [988, 96] width 234 height 42
click at [935, 107] on icon at bounding box center [932, 105] width 8 height 8
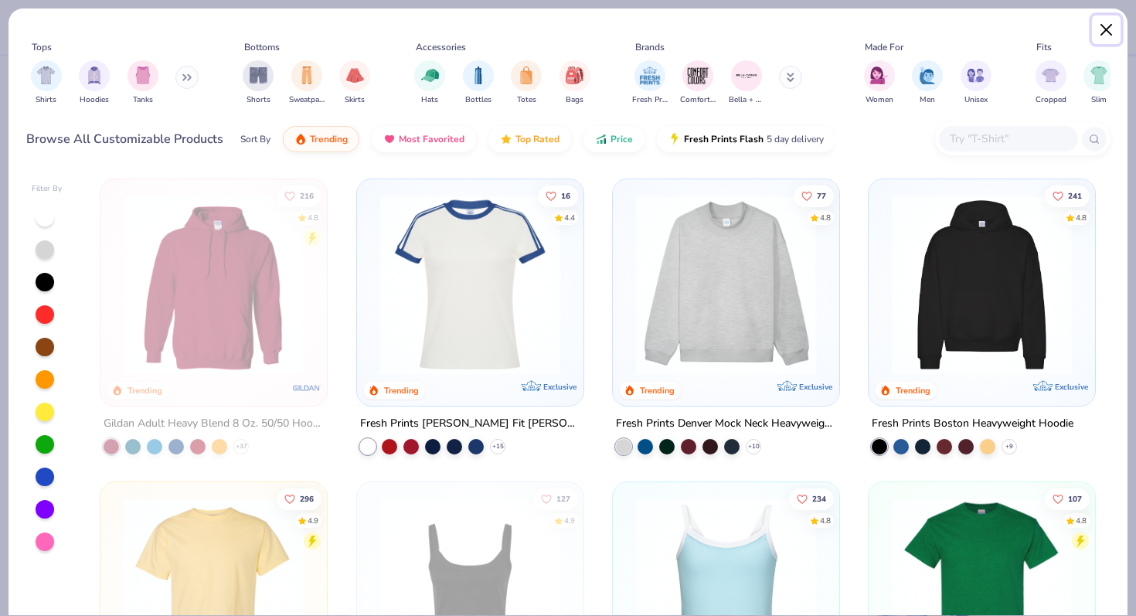
click at [1111, 29] on button "Close" at bounding box center [1106, 29] width 29 height 29
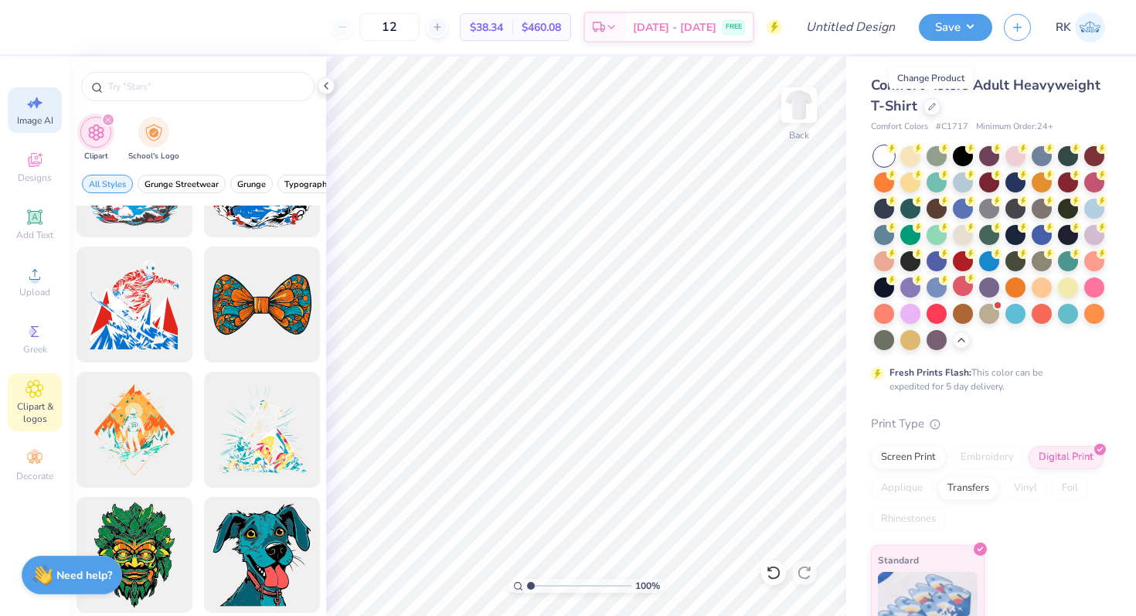
click at [26, 118] on span "Image AI" at bounding box center [35, 120] width 36 height 12
select select "4"
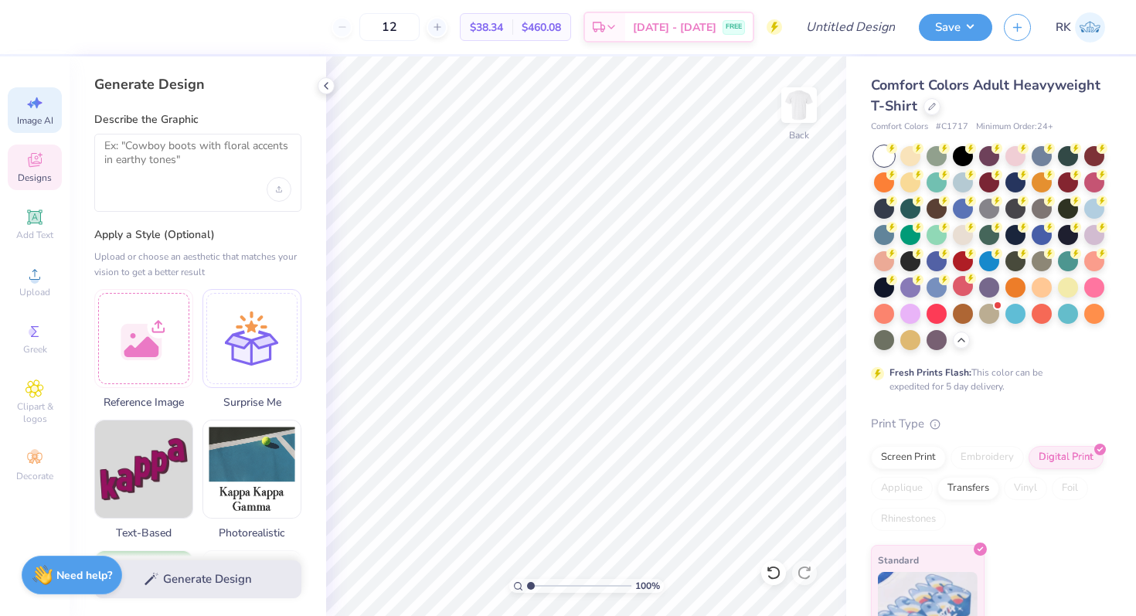
click at [36, 167] on icon at bounding box center [35, 160] width 19 height 19
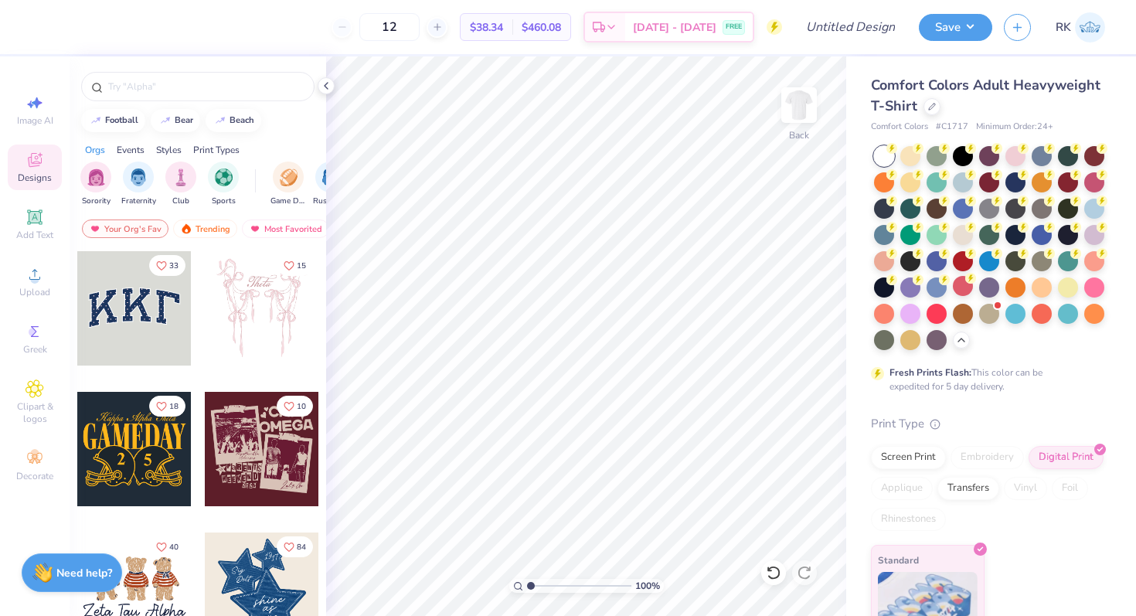
click at [82, 561] on div "Need help? Chat with us." at bounding box center [72, 573] width 101 height 39
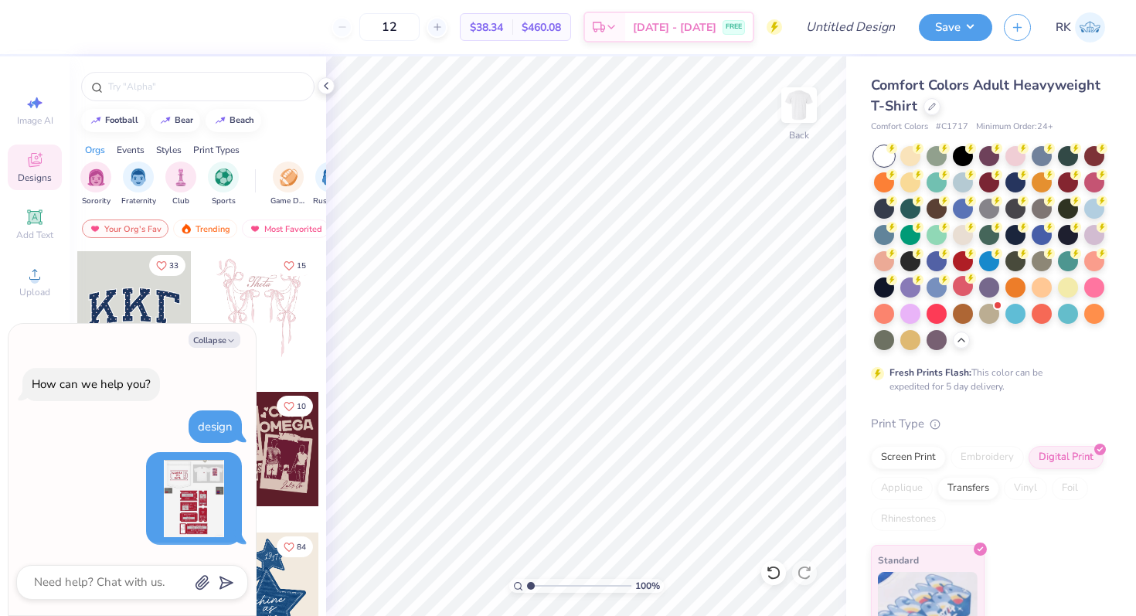
click at [198, 491] on img at bounding box center [193, 498] width 77 height 77
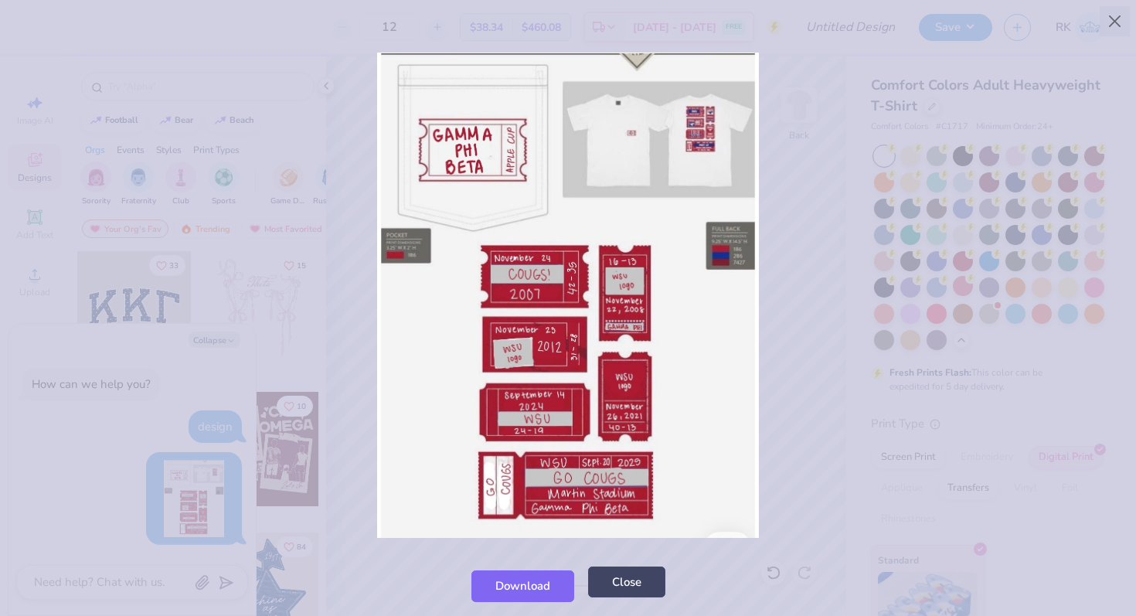
click at [615, 578] on button "Close" at bounding box center [626, 583] width 77 height 32
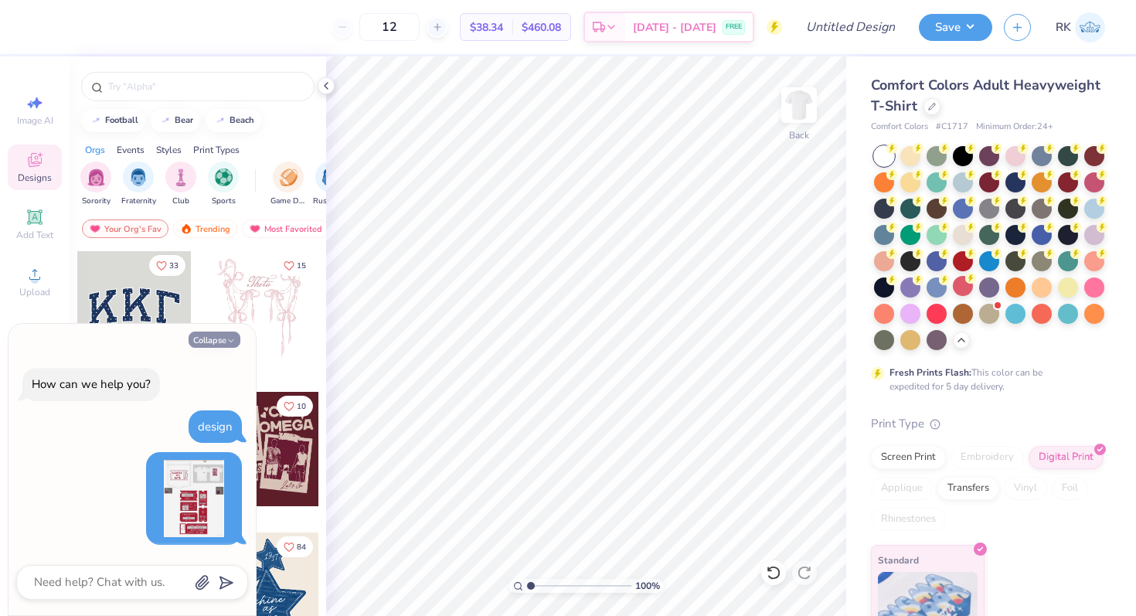
click at [204, 341] on button "Collapse" at bounding box center [215, 340] width 52 height 16
type textarea "x"
